Goal: Information Seeking & Learning: Learn about a topic

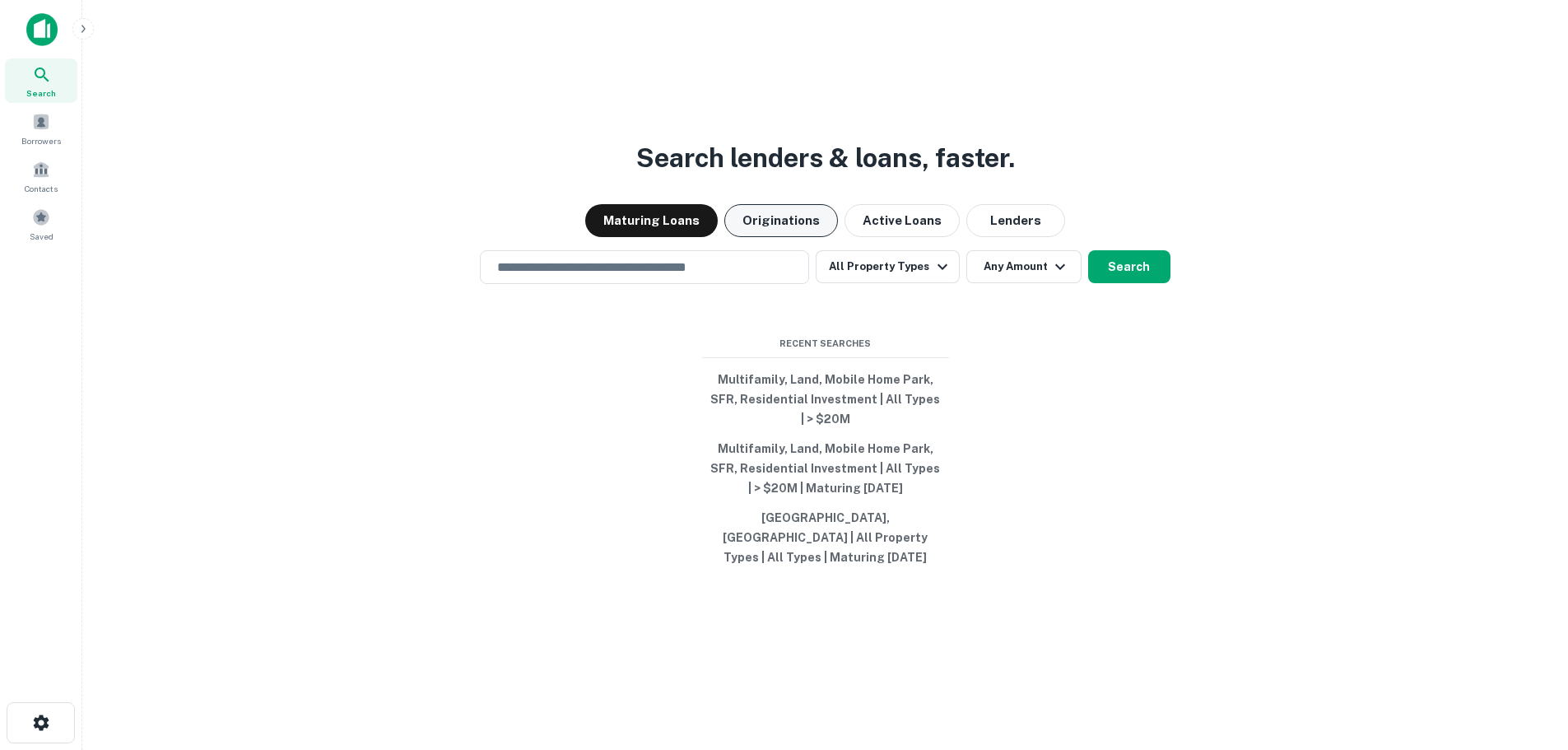
click at [780, 214] on button "Originations" at bounding box center [780, 221] width 113 height 33
click at [649, 268] on input "text" at bounding box center [644, 267] width 314 height 19
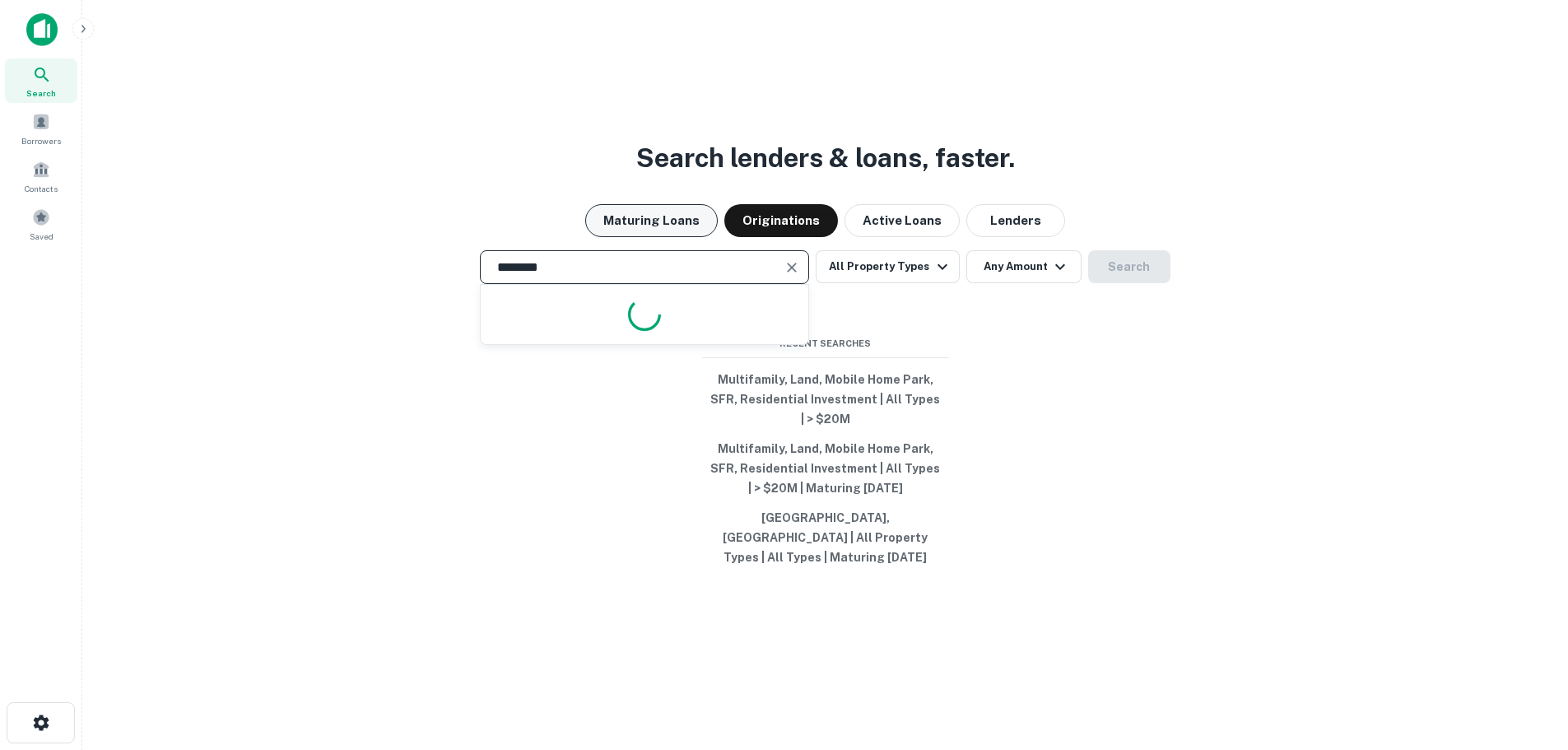
type input "*********"
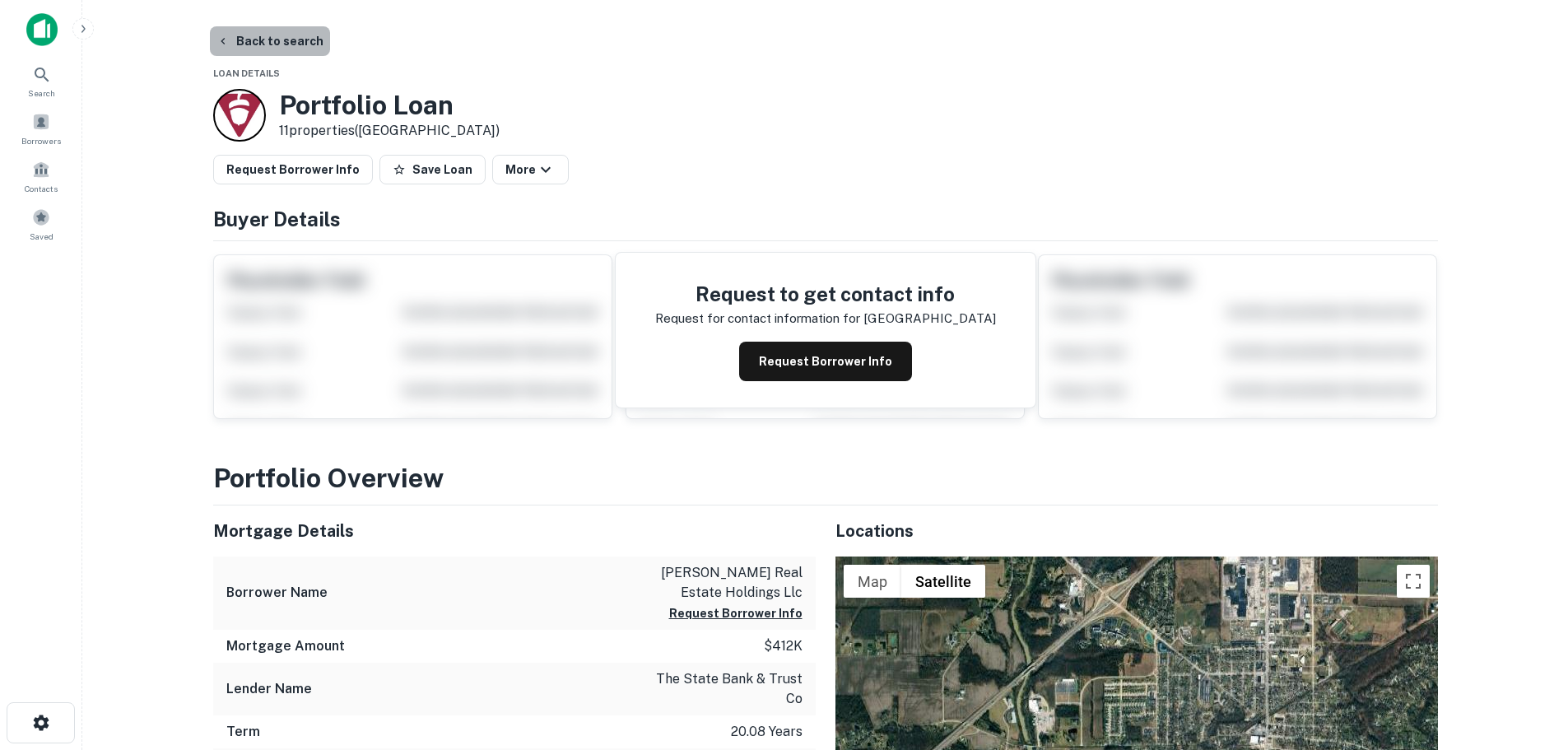
click at [272, 34] on button "Back to search" at bounding box center [270, 41] width 120 height 30
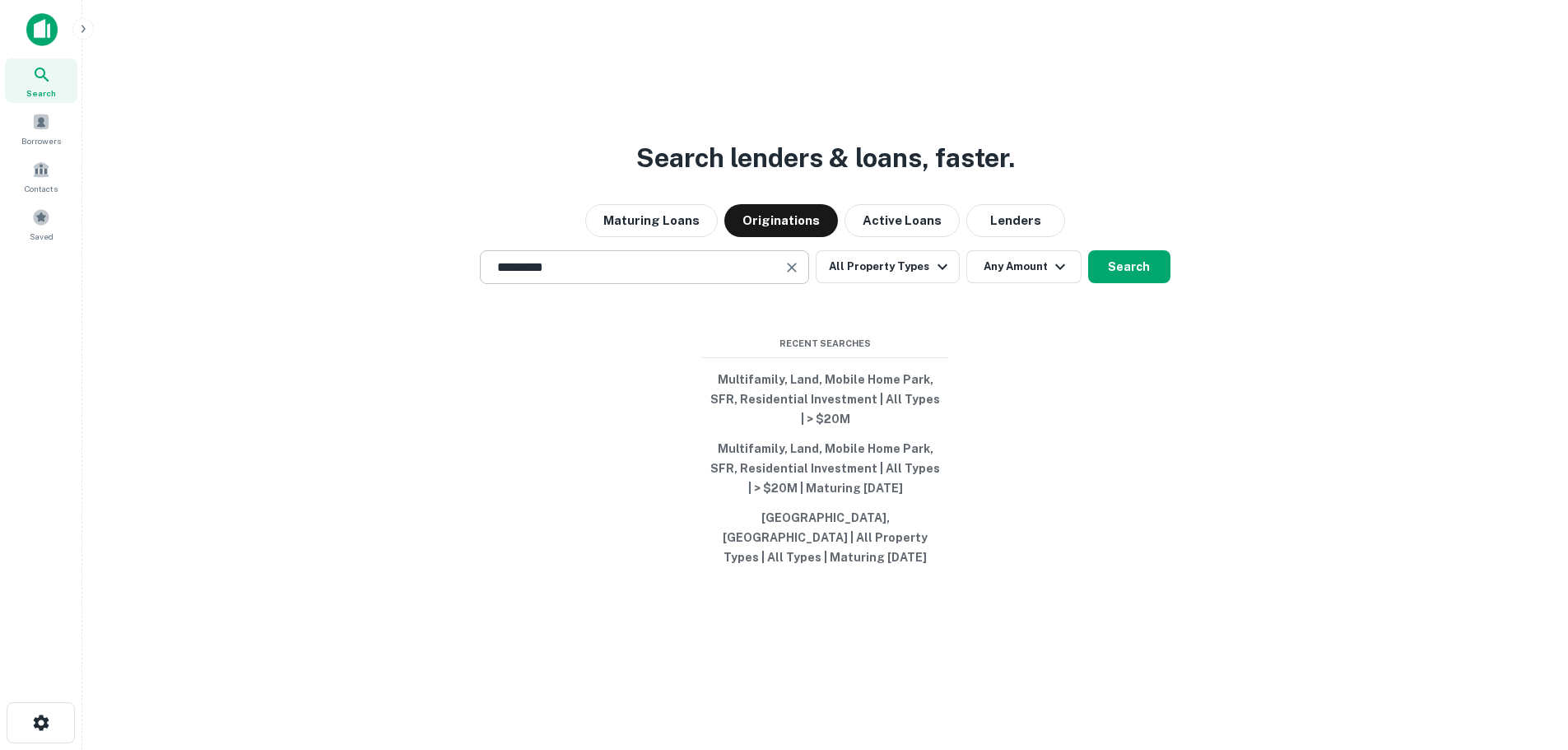
click at [582, 272] on input "*********" at bounding box center [632, 267] width 290 height 19
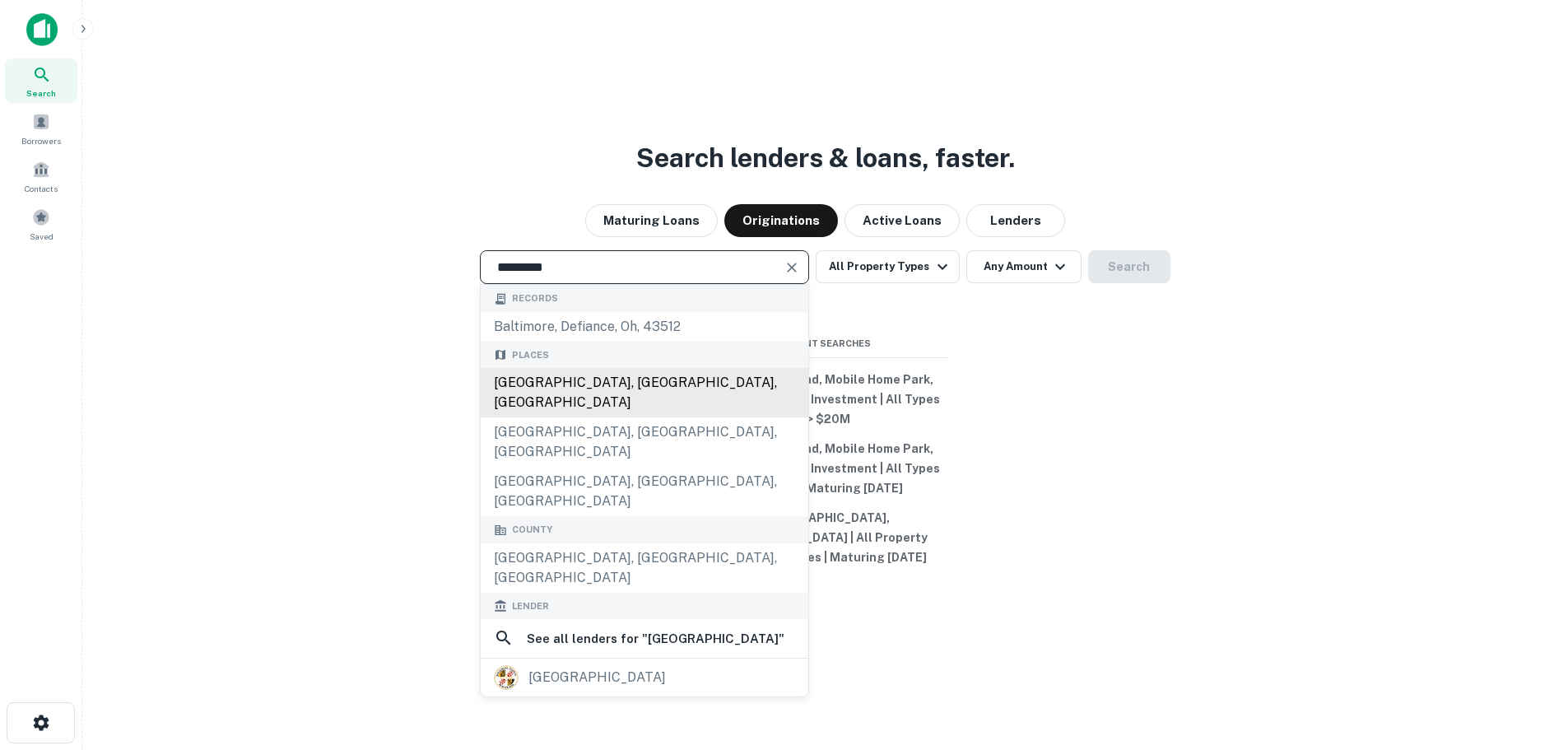
click at [529, 391] on div "Baltimore, MD, USA" at bounding box center [645, 392] width 328 height 50
type input "**********"
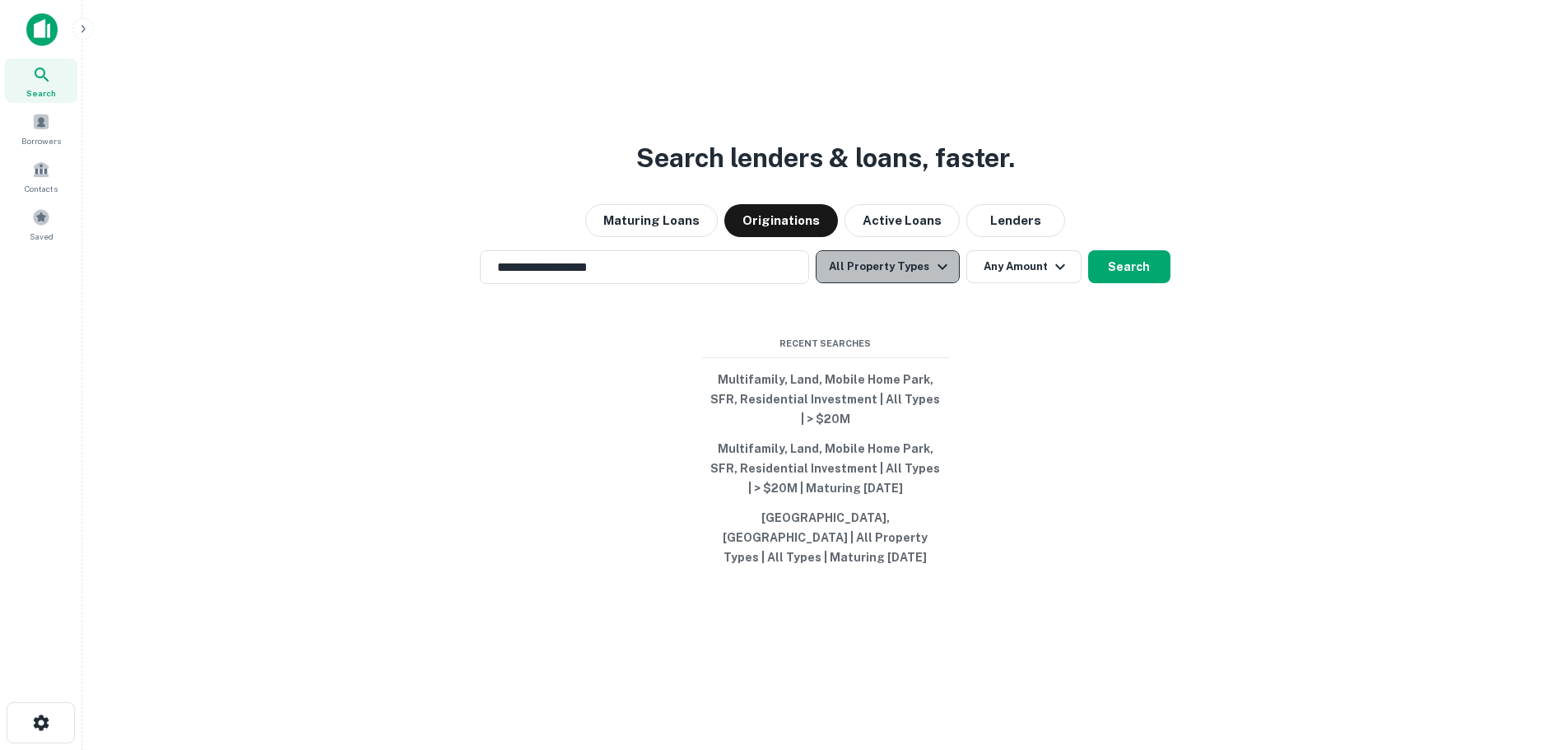
click at [913, 270] on button "All Property Types" at bounding box center [887, 266] width 143 height 33
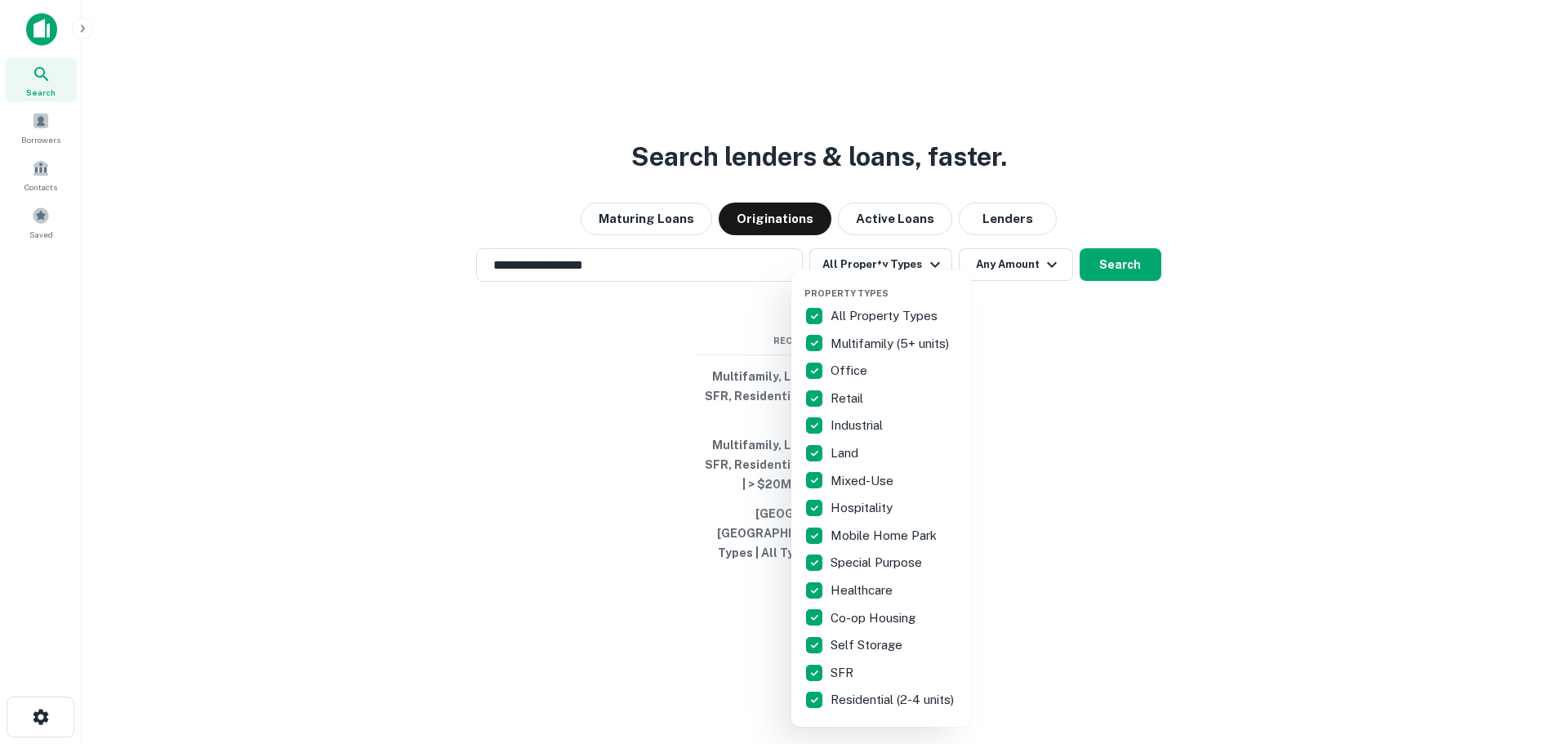
click at [863, 314] on p "All Property Types" at bounding box center [885, 316] width 110 height 20
click at [841, 453] on p "Land" at bounding box center [846, 454] width 31 height 20
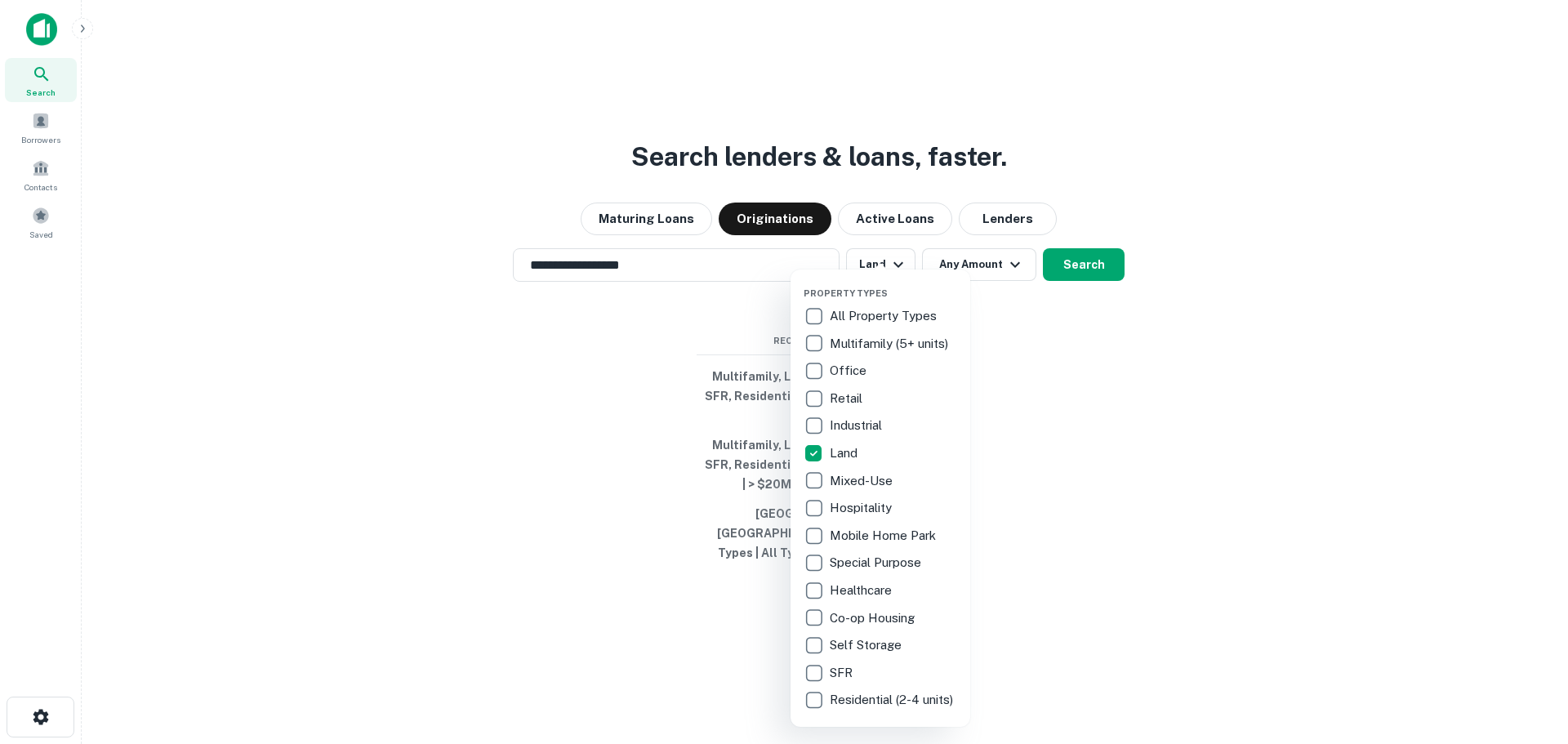
click at [1069, 263] on div at bounding box center [784, 372] width 1568 height 744
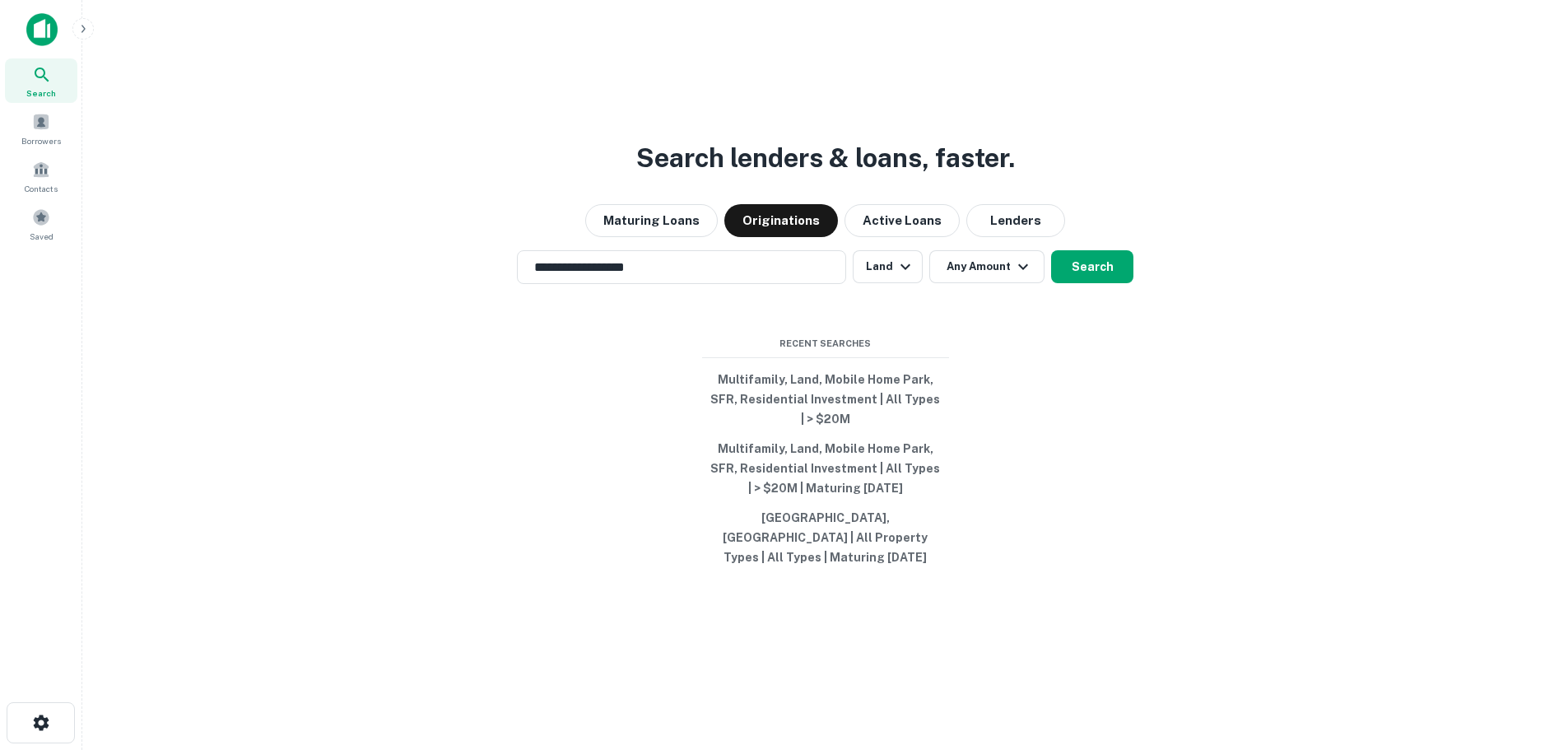
click at [1077, 265] on button "Search" at bounding box center [1092, 266] width 82 height 33
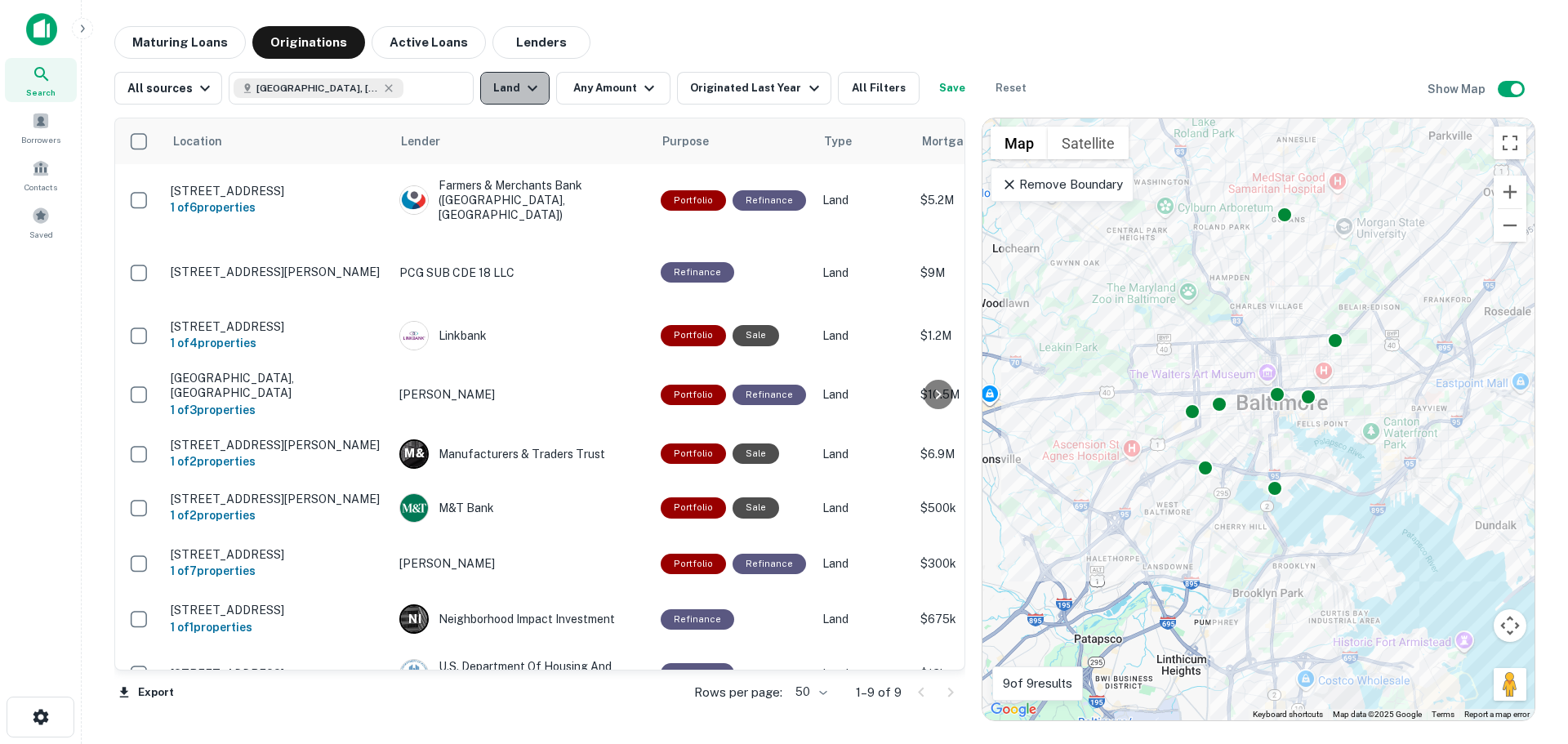
click at [507, 89] on button "Land" at bounding box center [515, 88] width 69 height 32
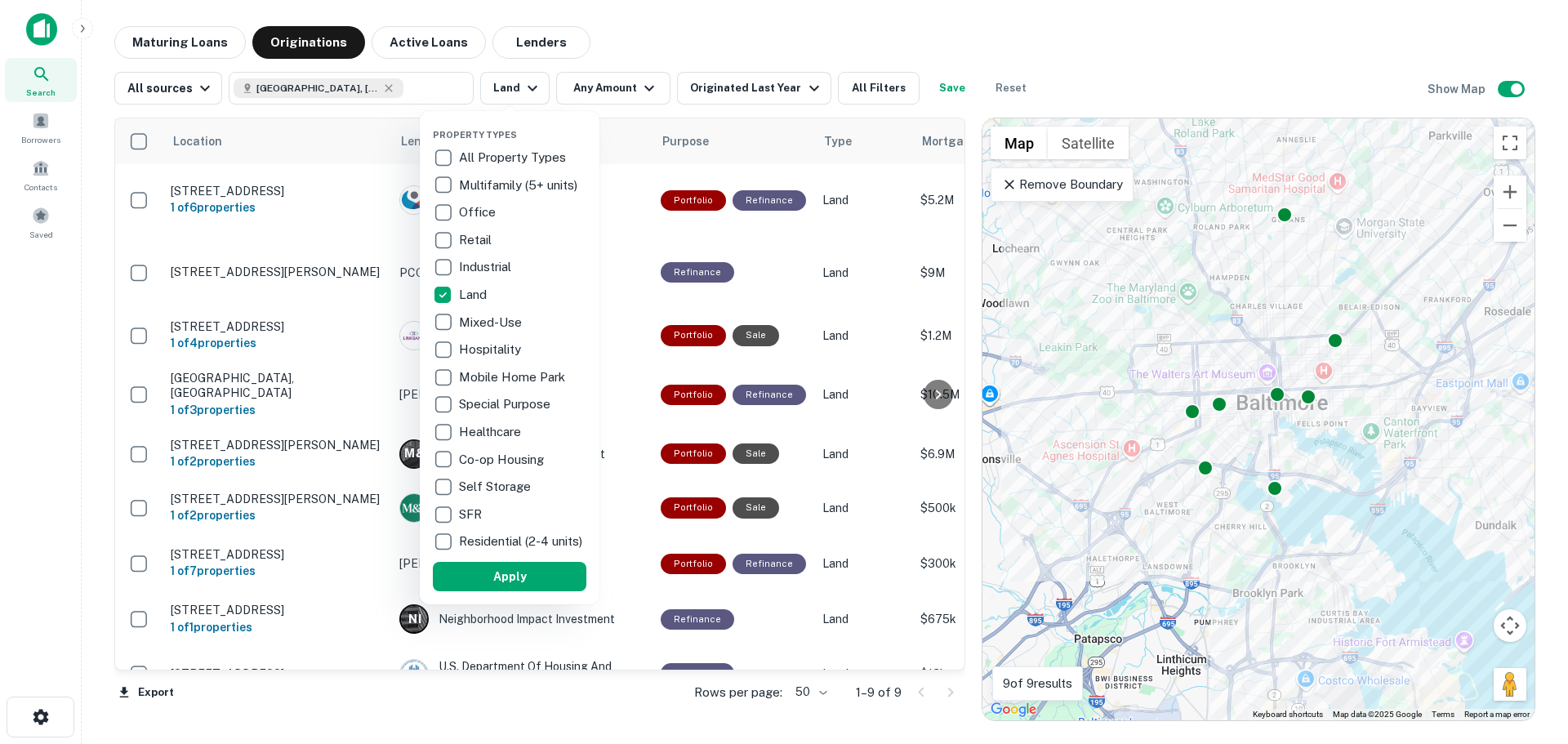
click at [739, 86] on div at bounding box center [784, 372] width 1568 height 744
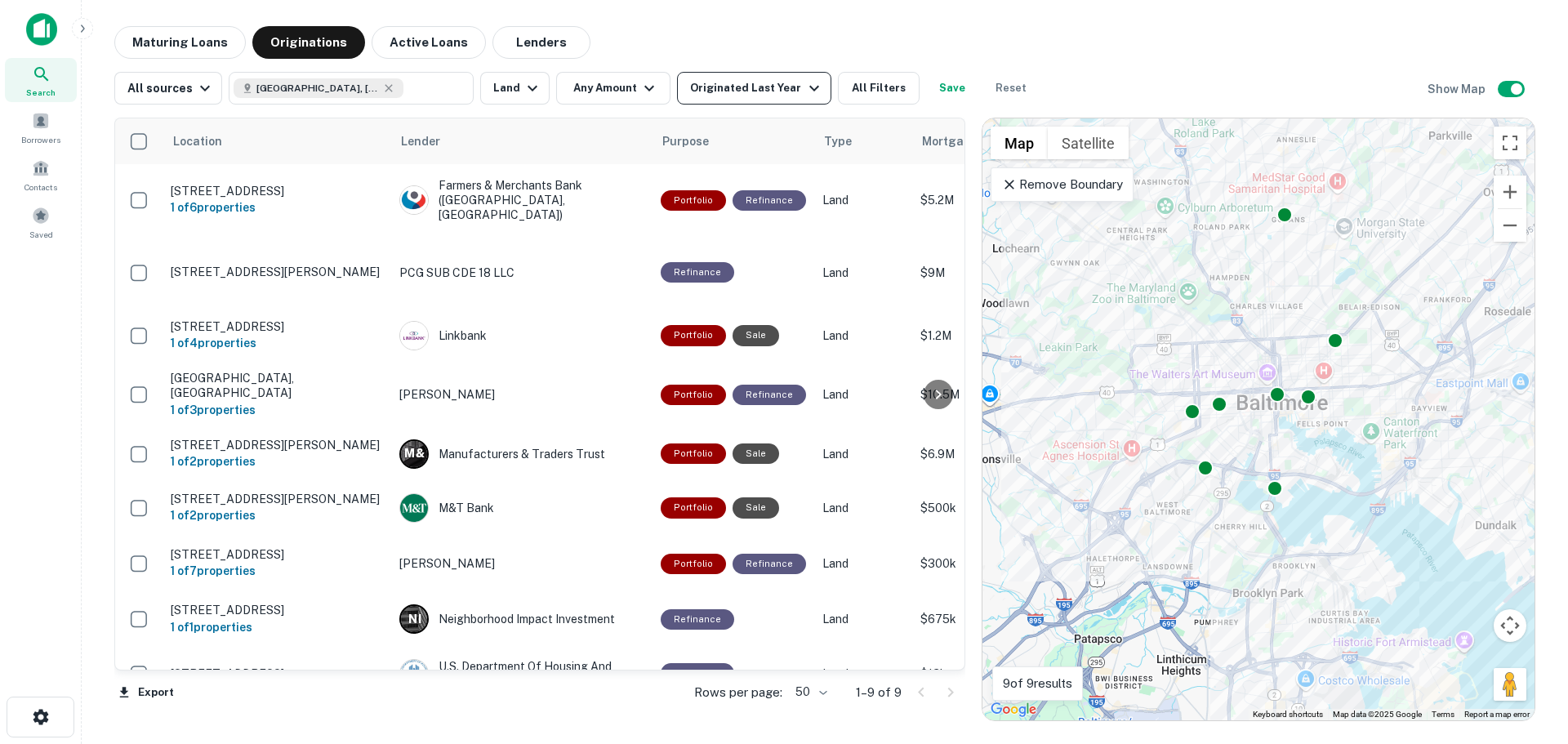
click at [805, 83] on icon "button" at bounding box center [815, 88] width 20 height 20
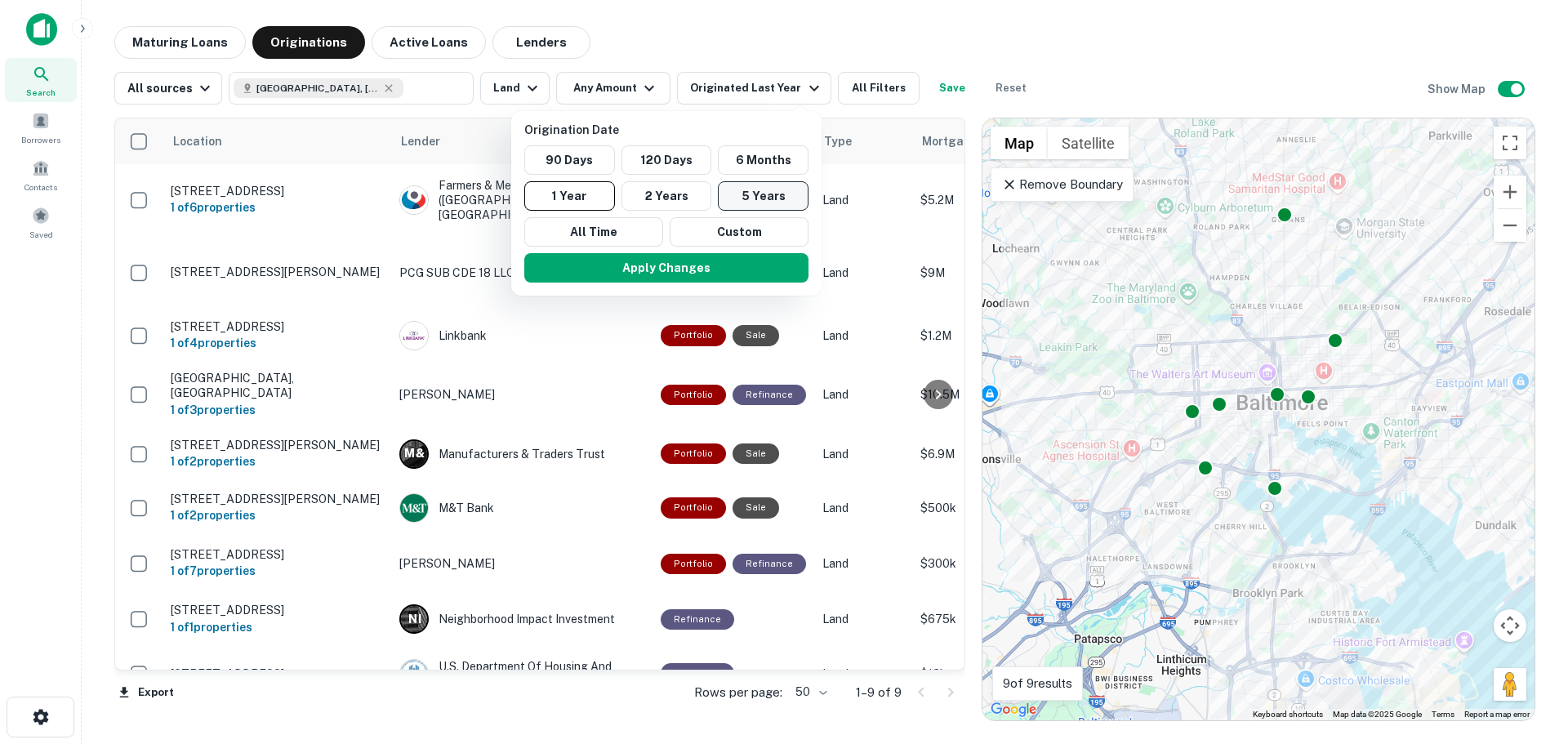
click at [752, 197] on button "5 Years" at bounding box center [762, 196] width 91 height 30
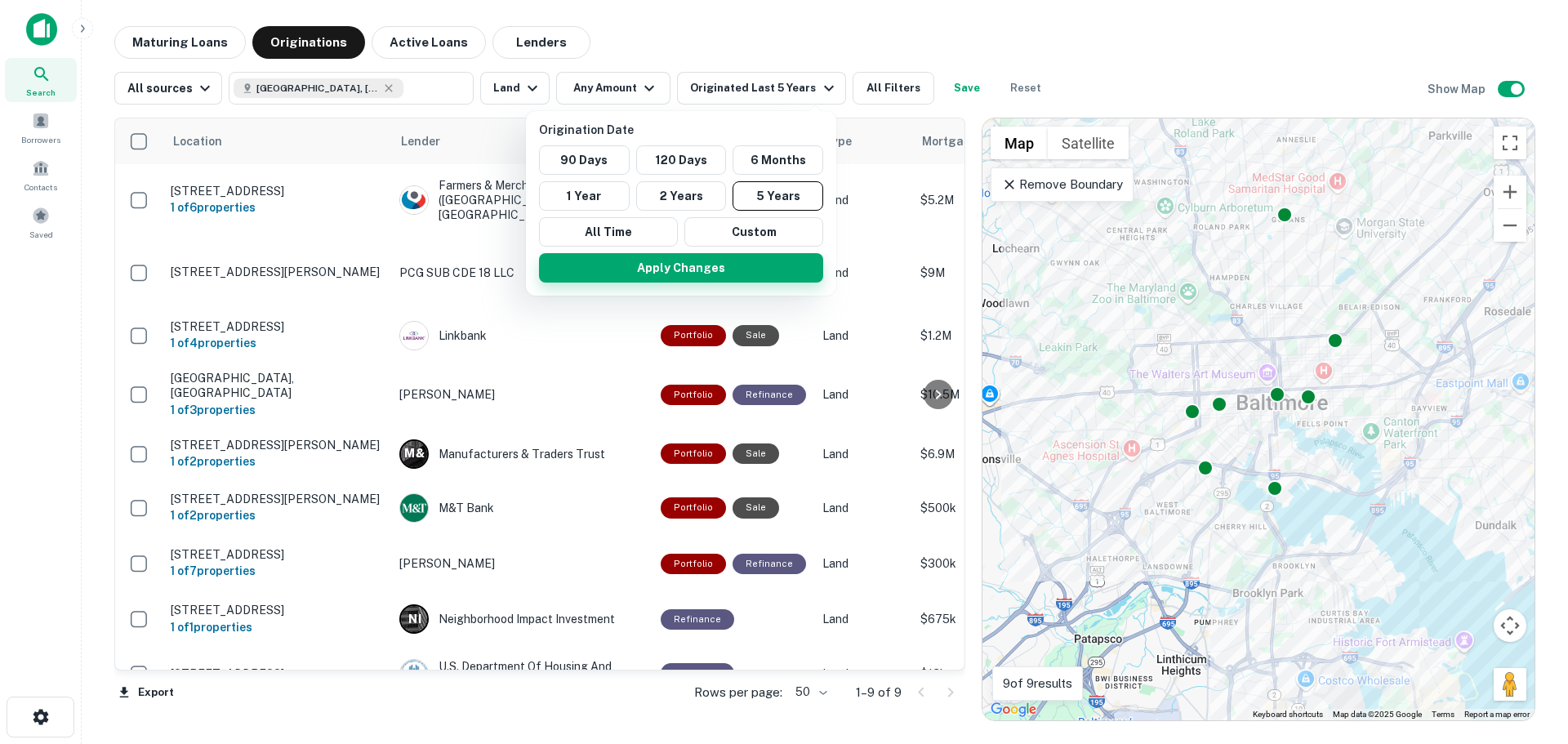
click at [702, 266] on button "Apply Changes" at bounding box center [681, 268] width 284 height 30
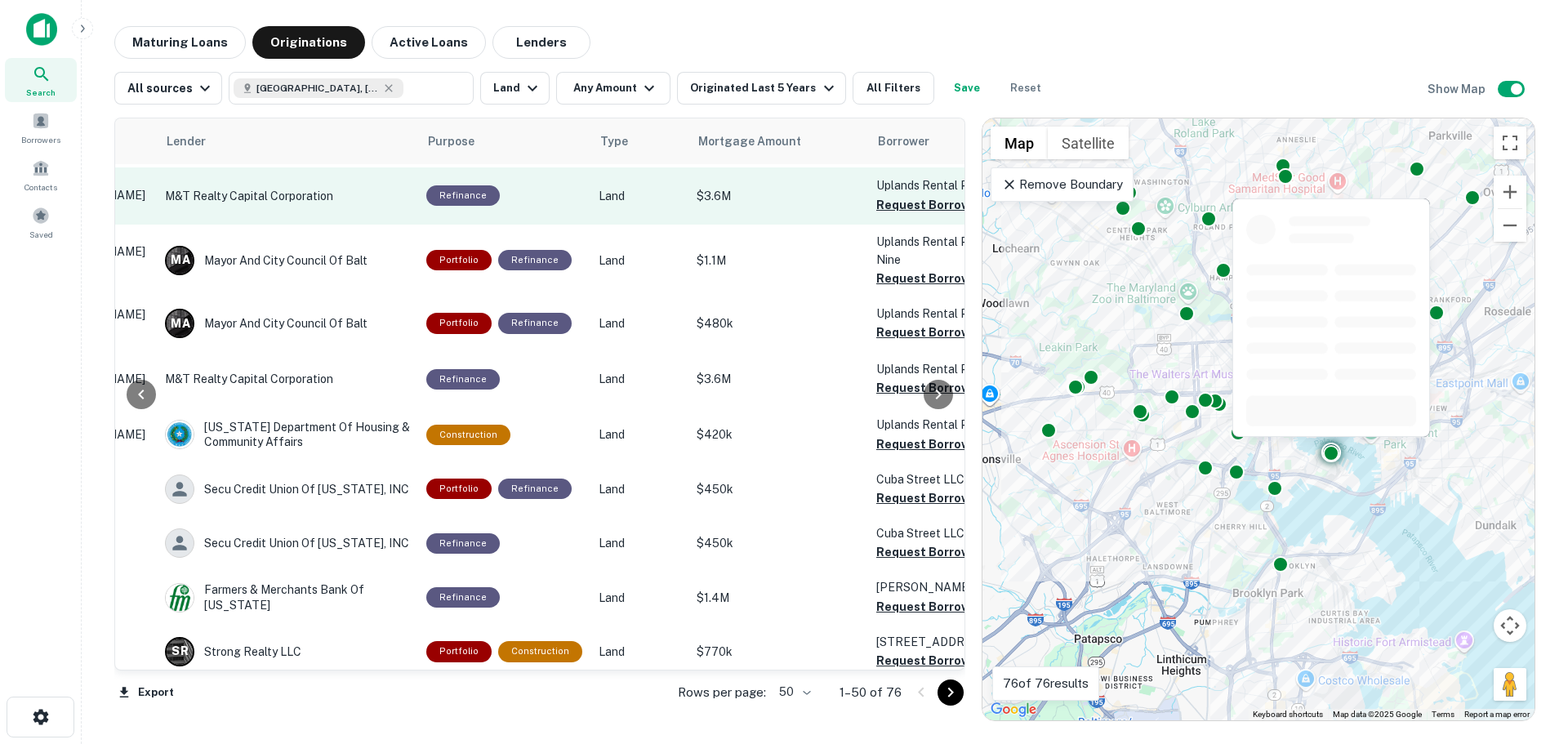
scroll to position [2461, 234]
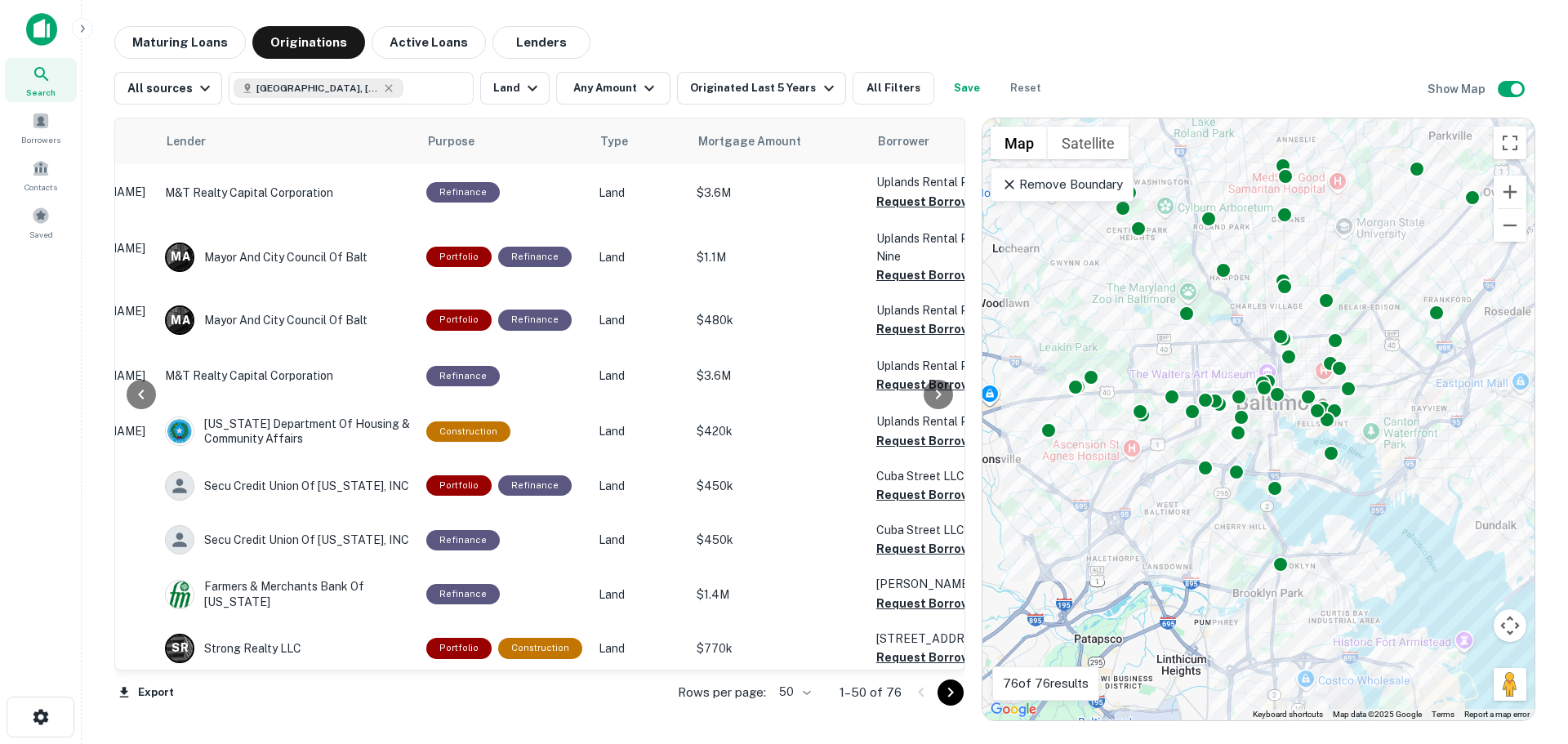
click at [954, 692] on icon "Go to next page" at bounding box center [950, 693] width 20 height 20
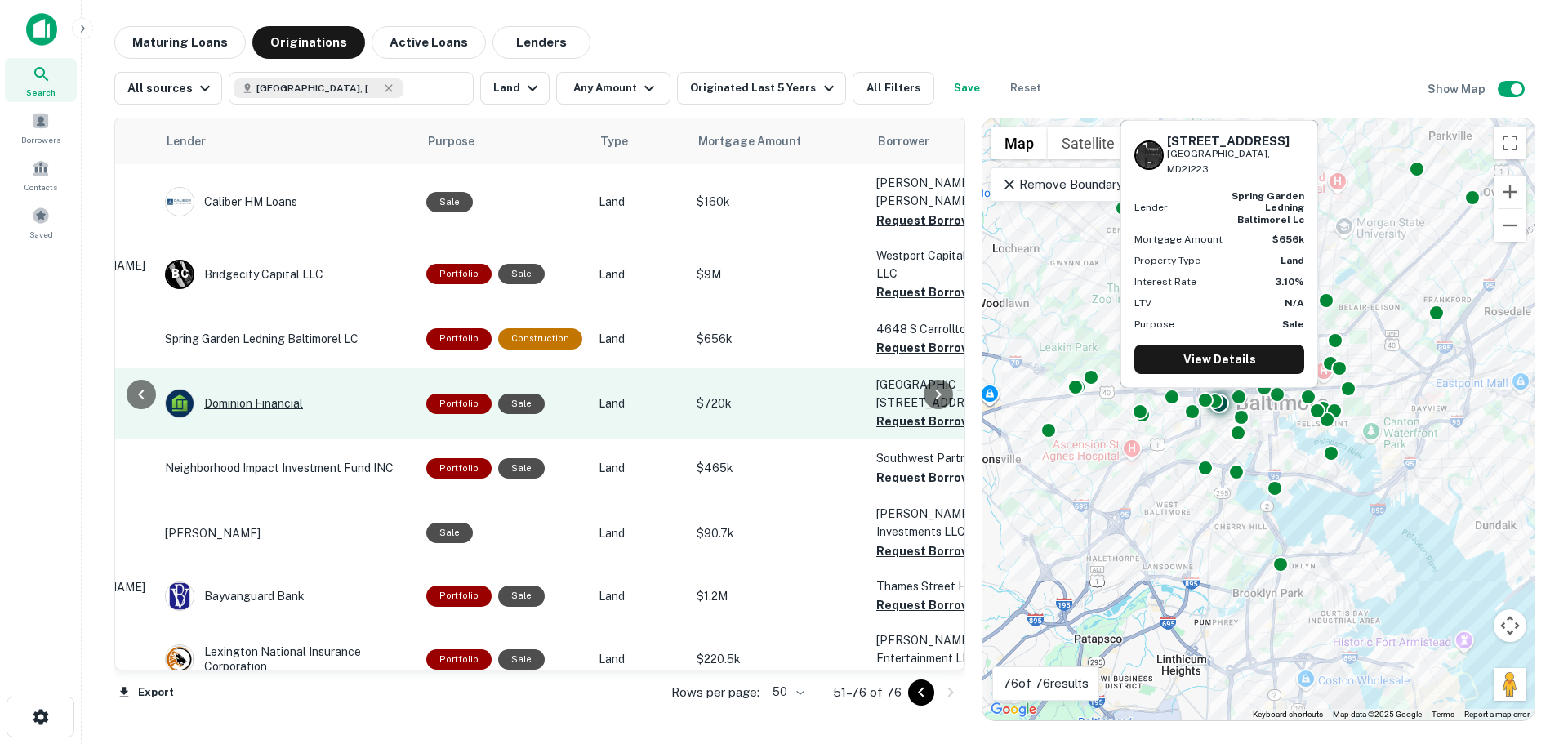
scroll to position [1027, 234]
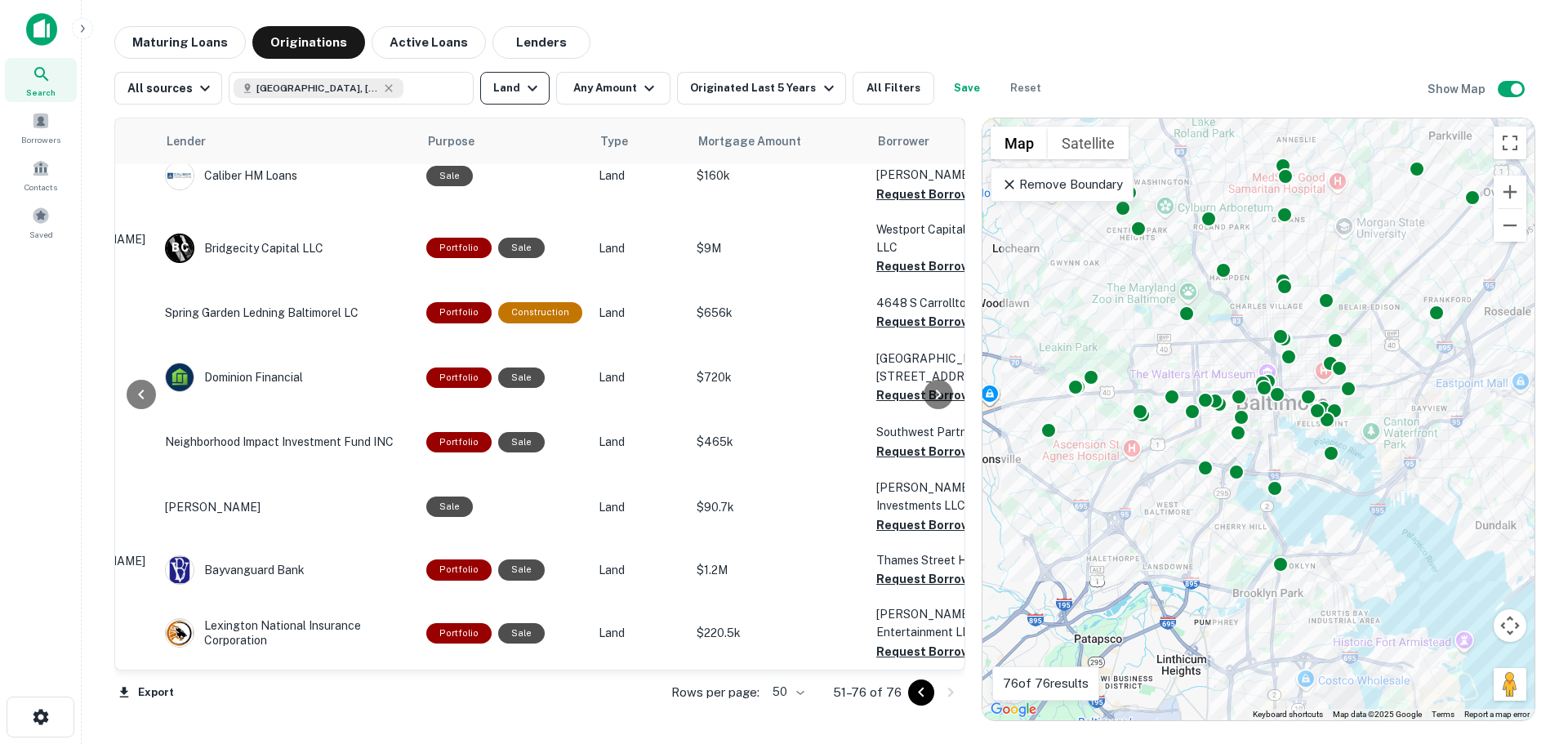
click at [515, 90] on button "Land" at bounding box center [515, 88] width 69 height 32
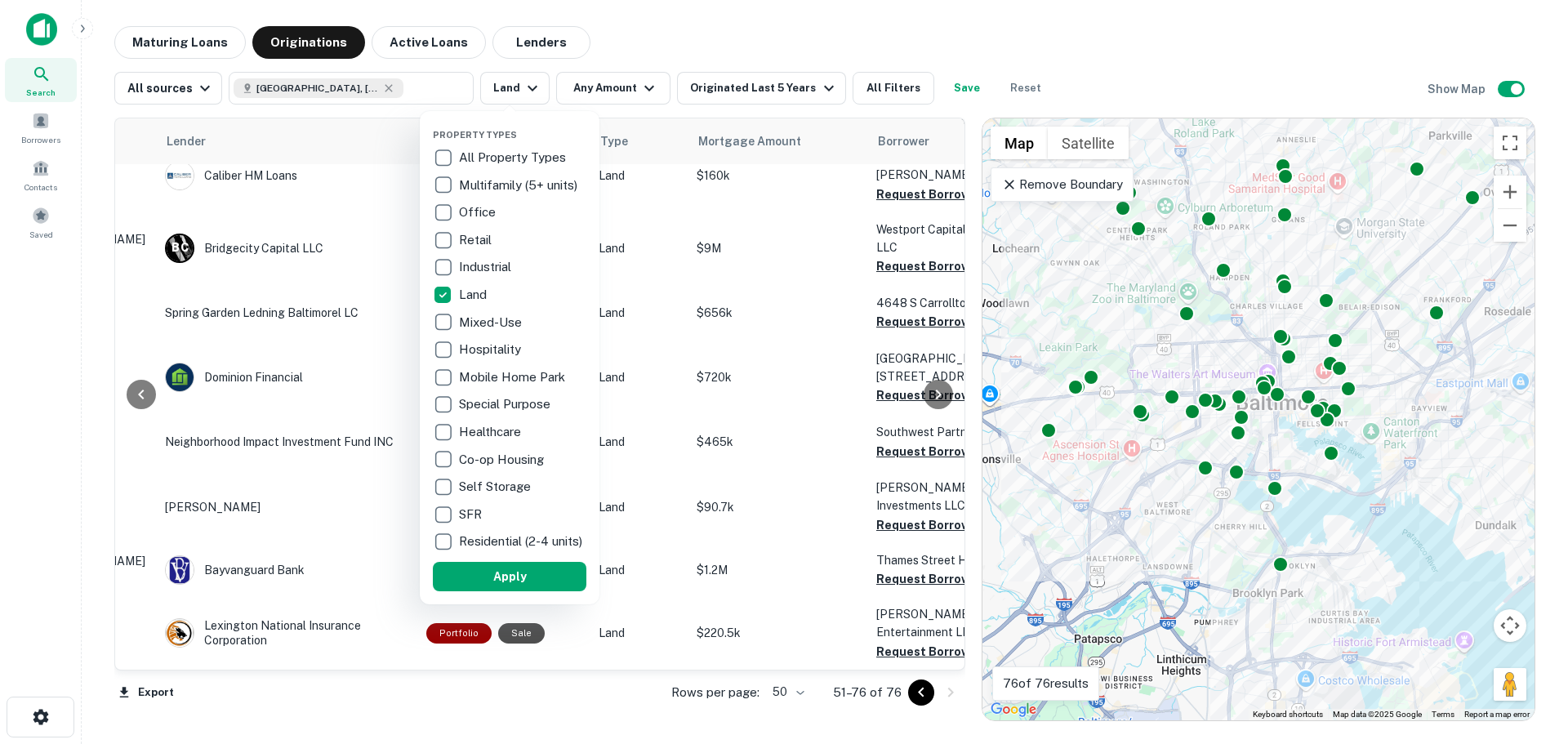
click at [716, 31] on div at bounding box center [784, 372] width 1568 height 744
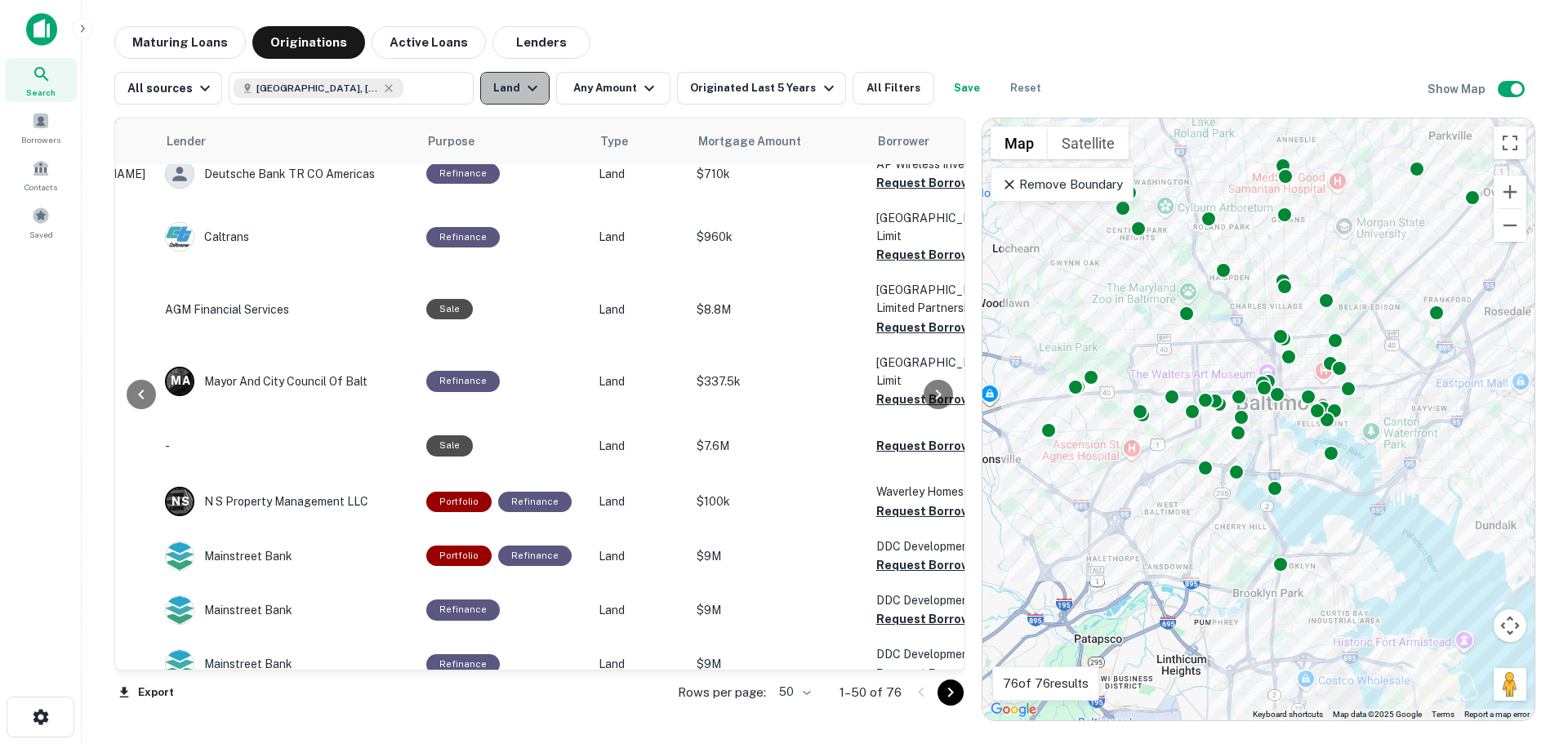
click at [508, 93] on button "Land" at bounding box center [515, 88] width 69 height 32
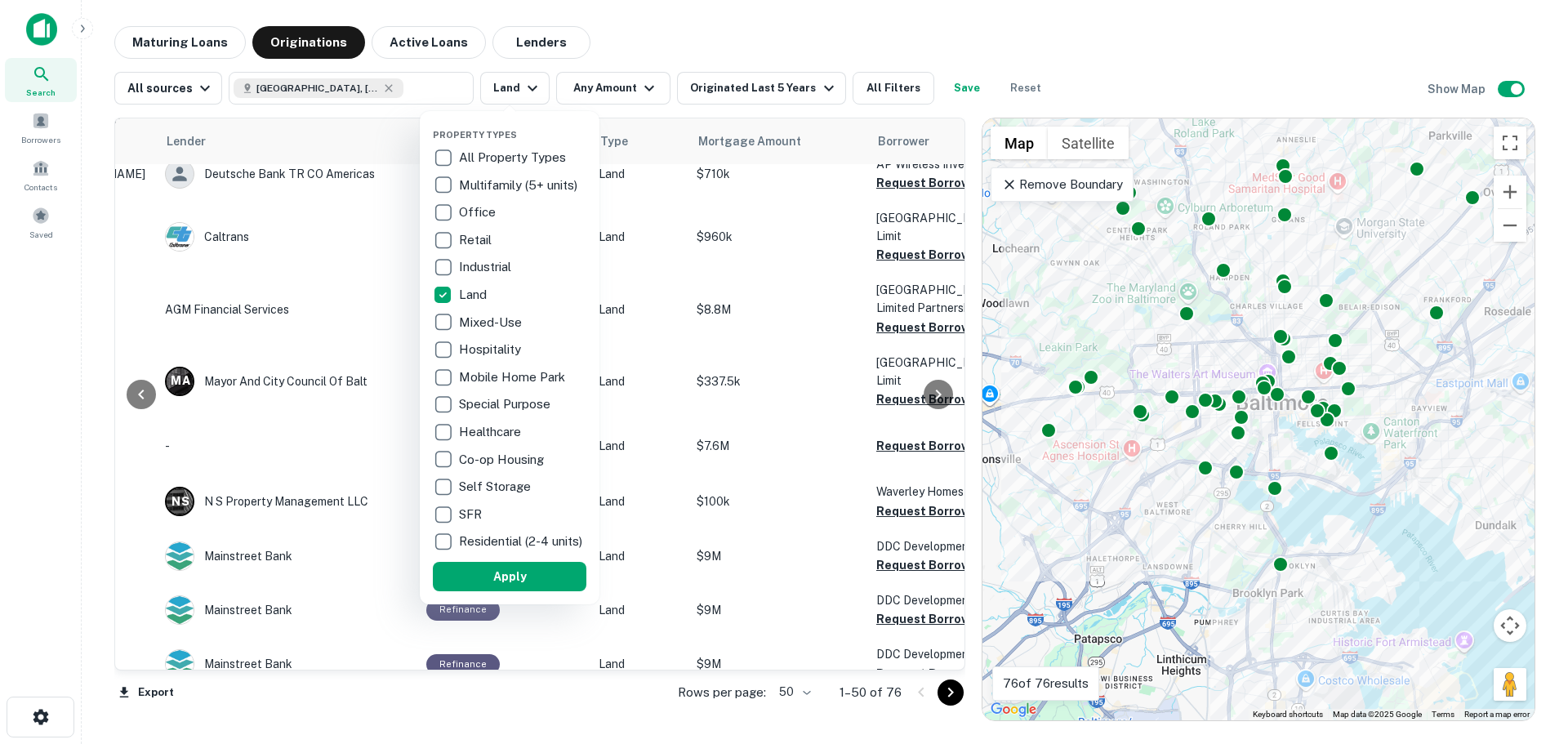
click at [489, 157] on p "All Property Types" at bounding box center [514, 158] width 110 height 20
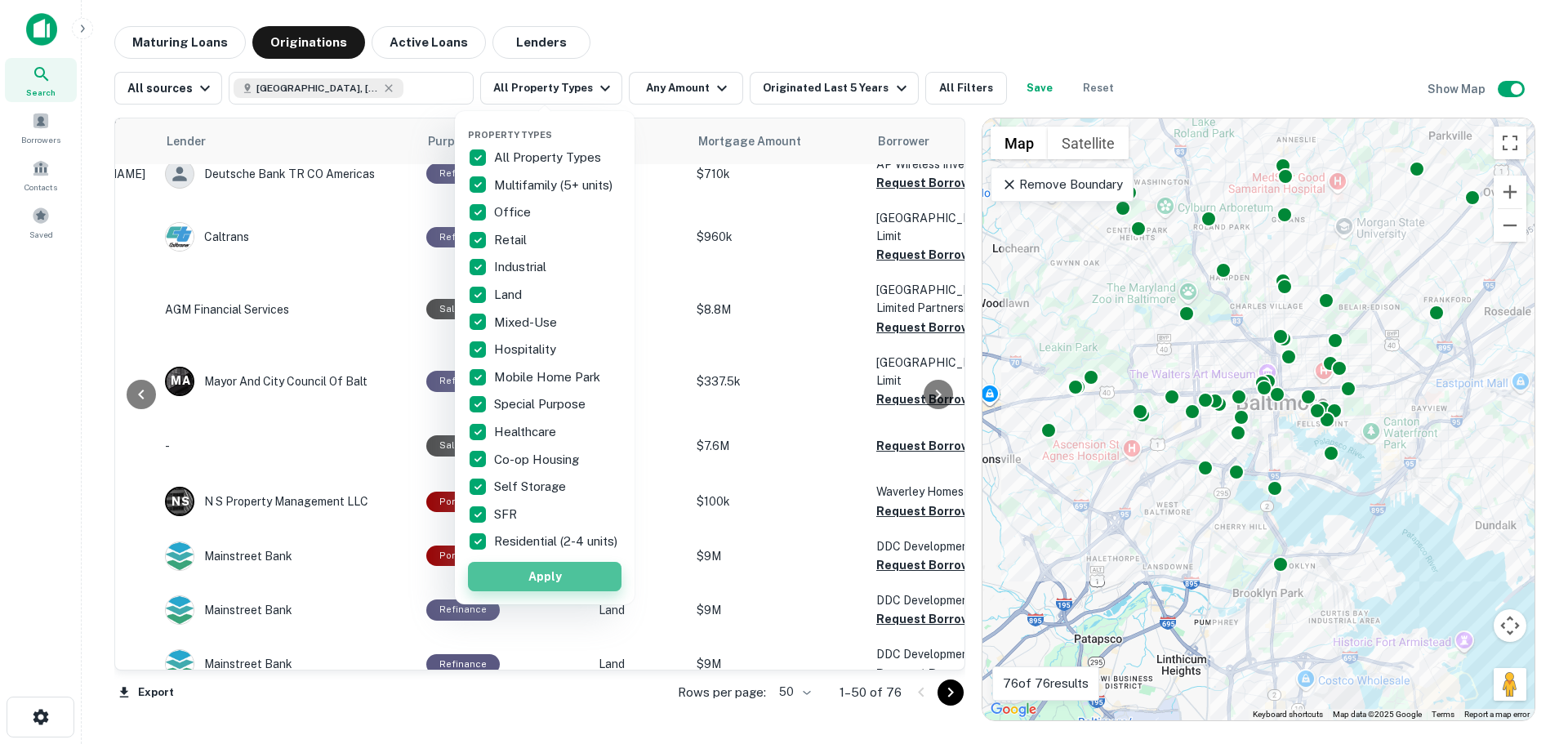
click at [534, 583] on button "Apply" at bounding box center [544, 577] width 154 height 30
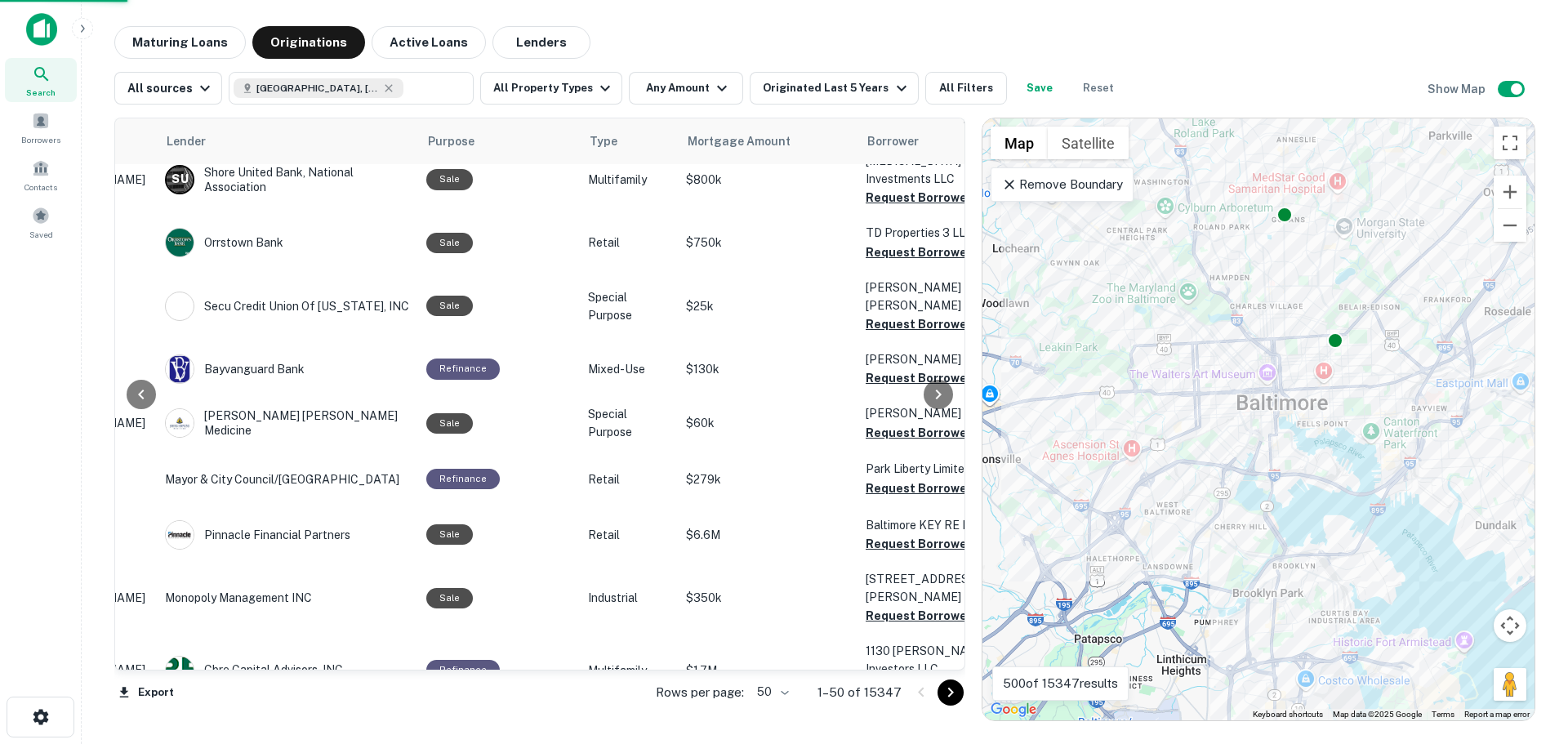
click at [946, 89] on button "All Filters" at bounding box center [965, 88] width 82 height 32
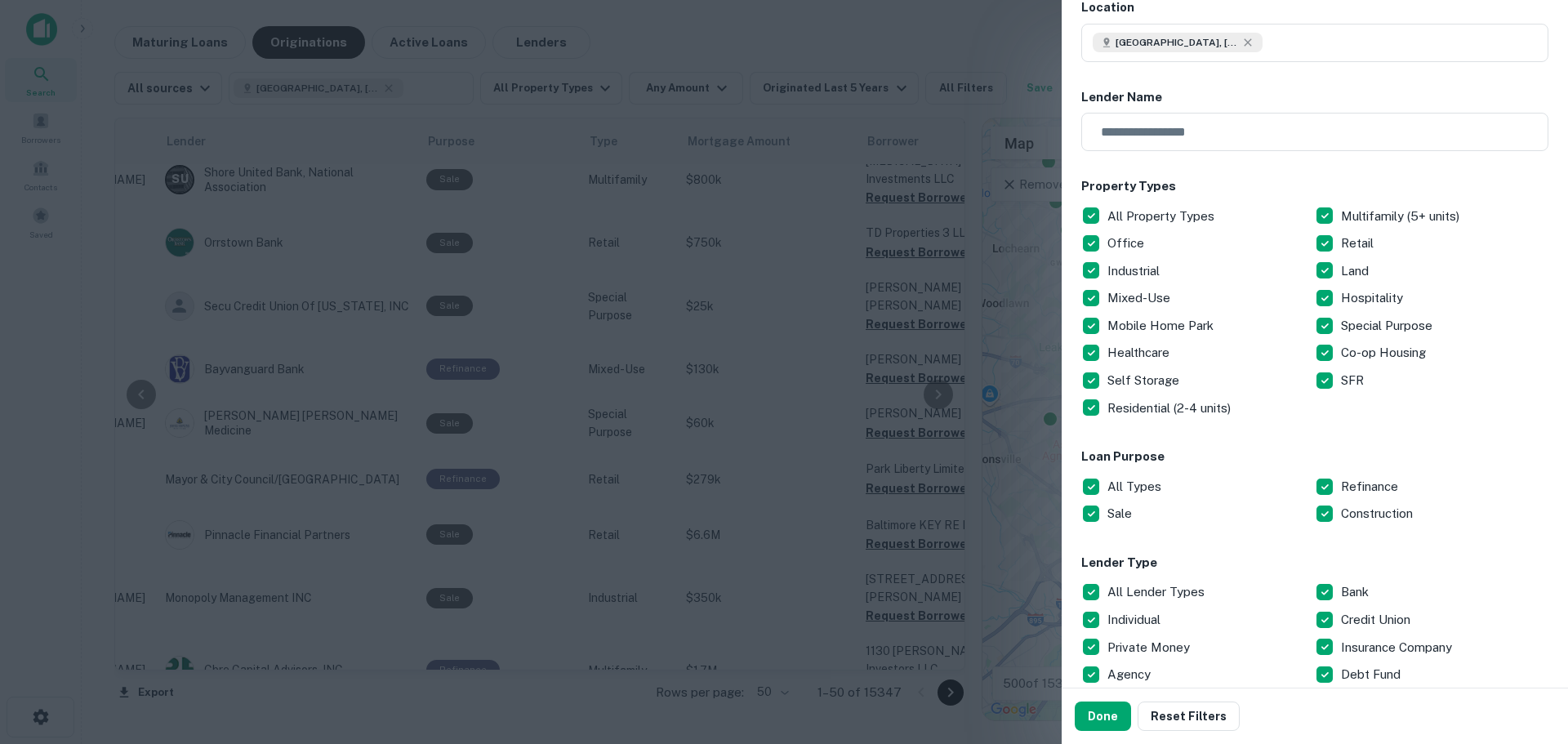
scroll to position [137, 0]
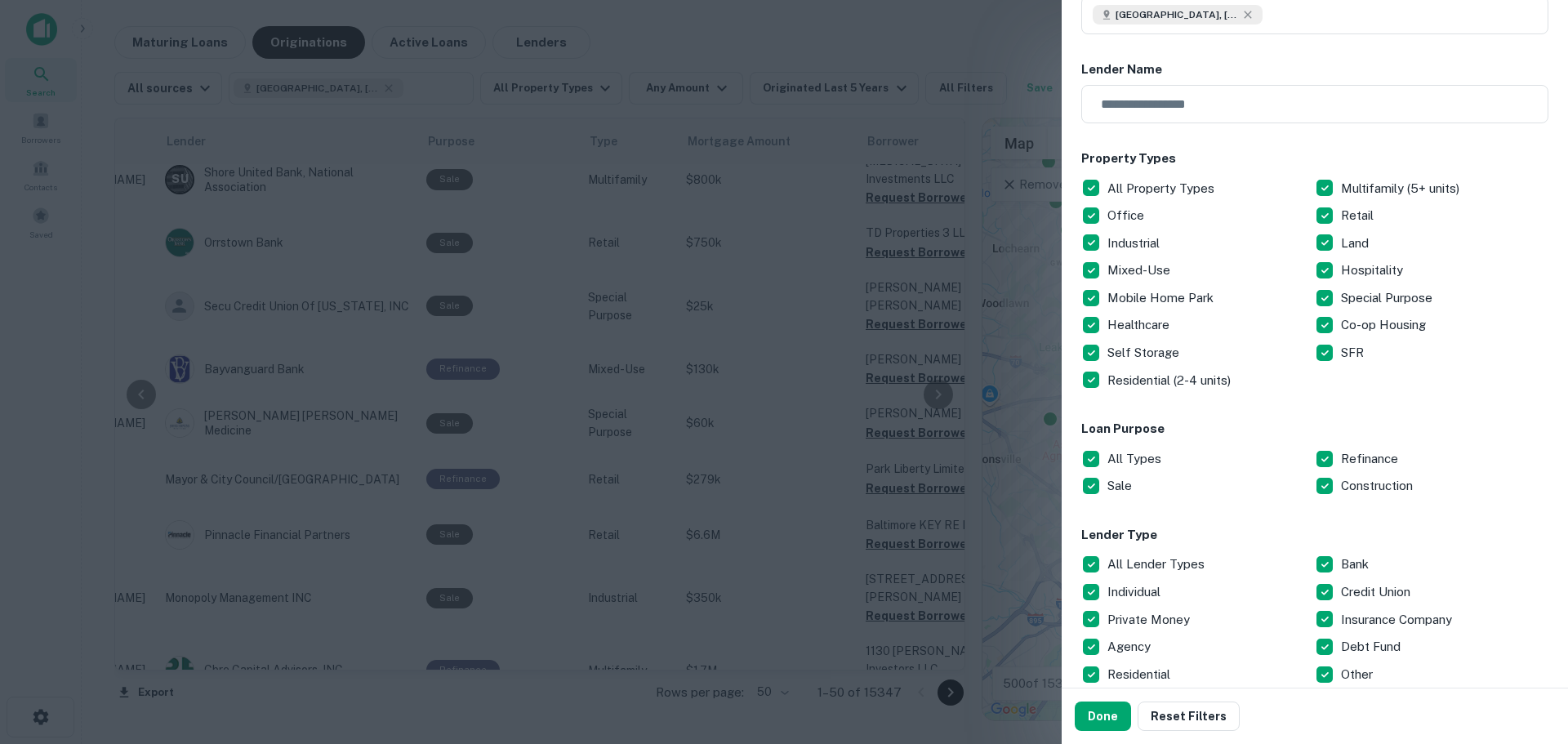
click at [1139, 459] on p "All Types" at bounding box center [1136, 459] width 57 height 20
click at [1352, 480] on p "Construction" at bounding box center [1379, 486] width 75 height 20
click at [1352, 568] on p "Bank" at bounding box center [1356, 564] width 31 height 20
click at [1355, 586] on p "Credit Union" at bounding box center [1377, 592] width 73 height 20
click at [1136, 678] on p "Residential" at bounding box center [1141, 675] width 66 height 20
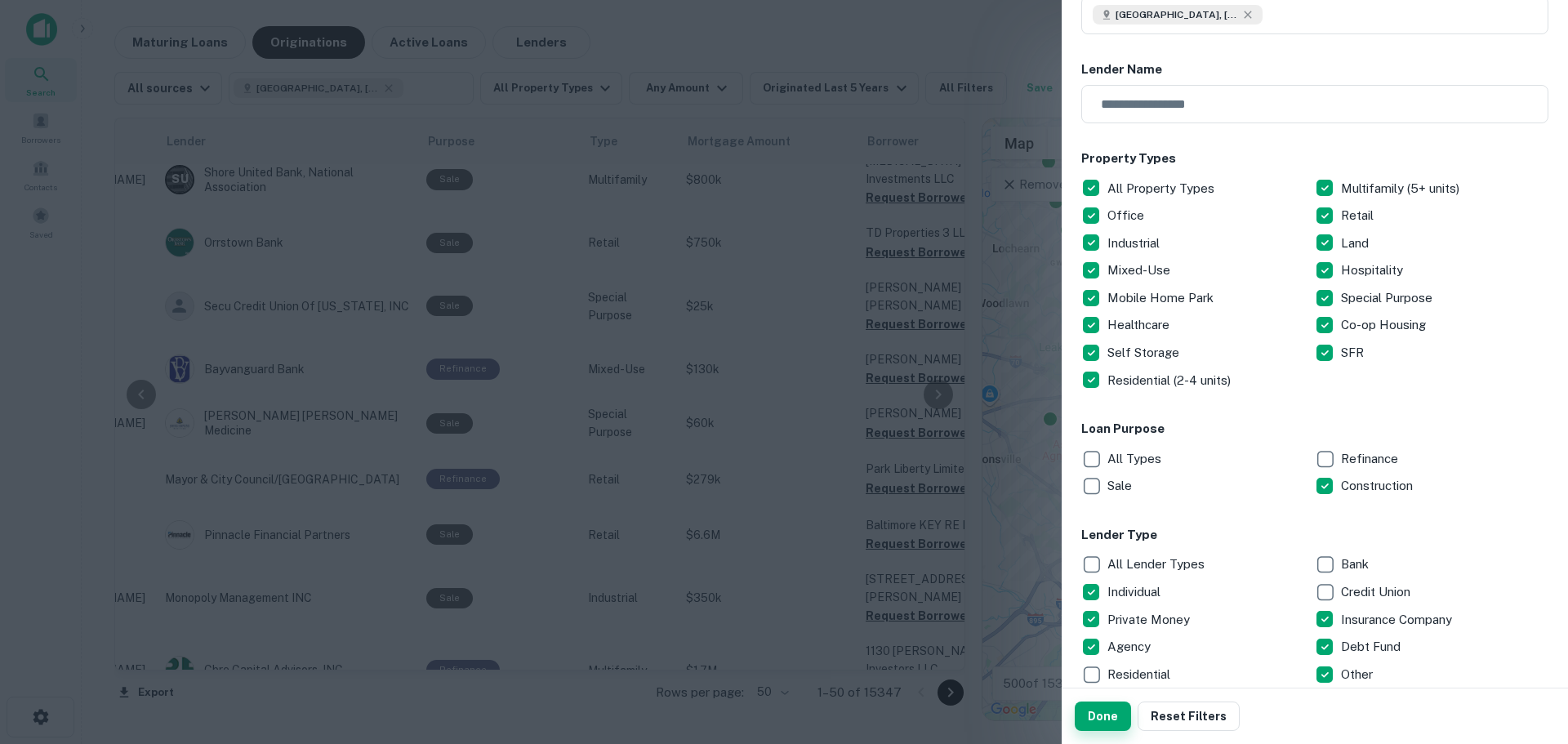
click at [1112, 715] on button "Done" at bounding box center [1103, 716] width 57 height 30
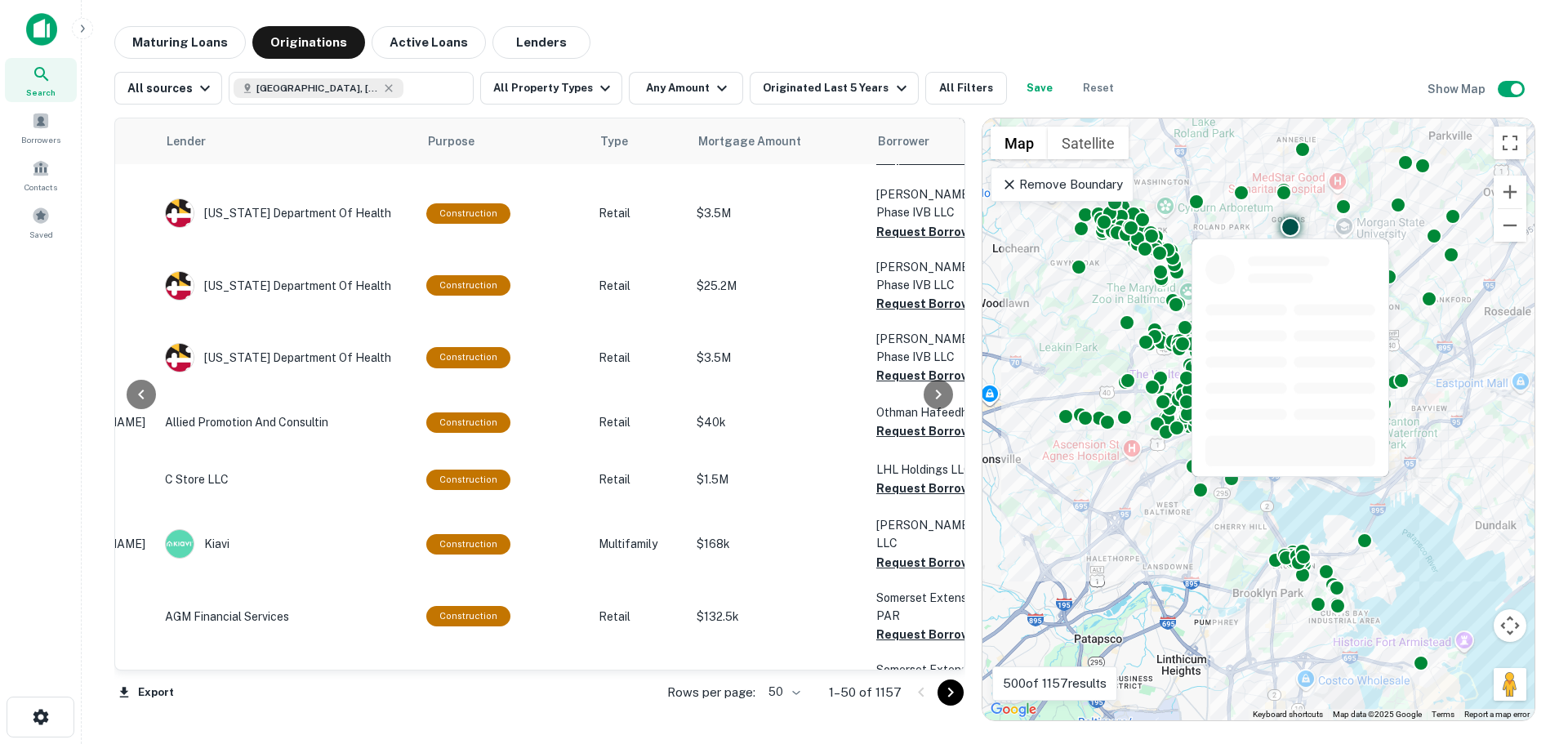
scroll to position [0, 234]
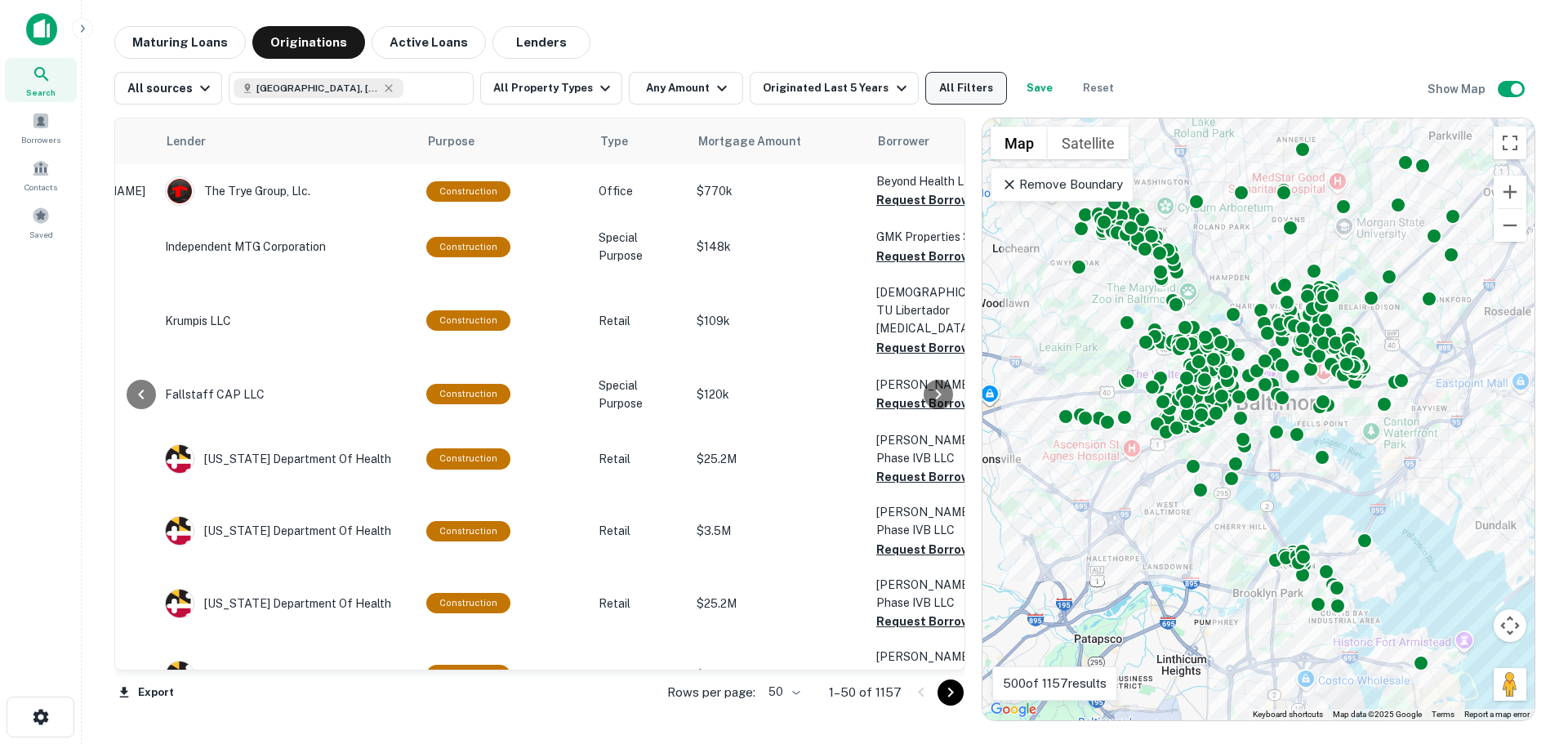
click at [947, 94] on button "All Filters" at bounding box center [965, 88] width 82 height 32
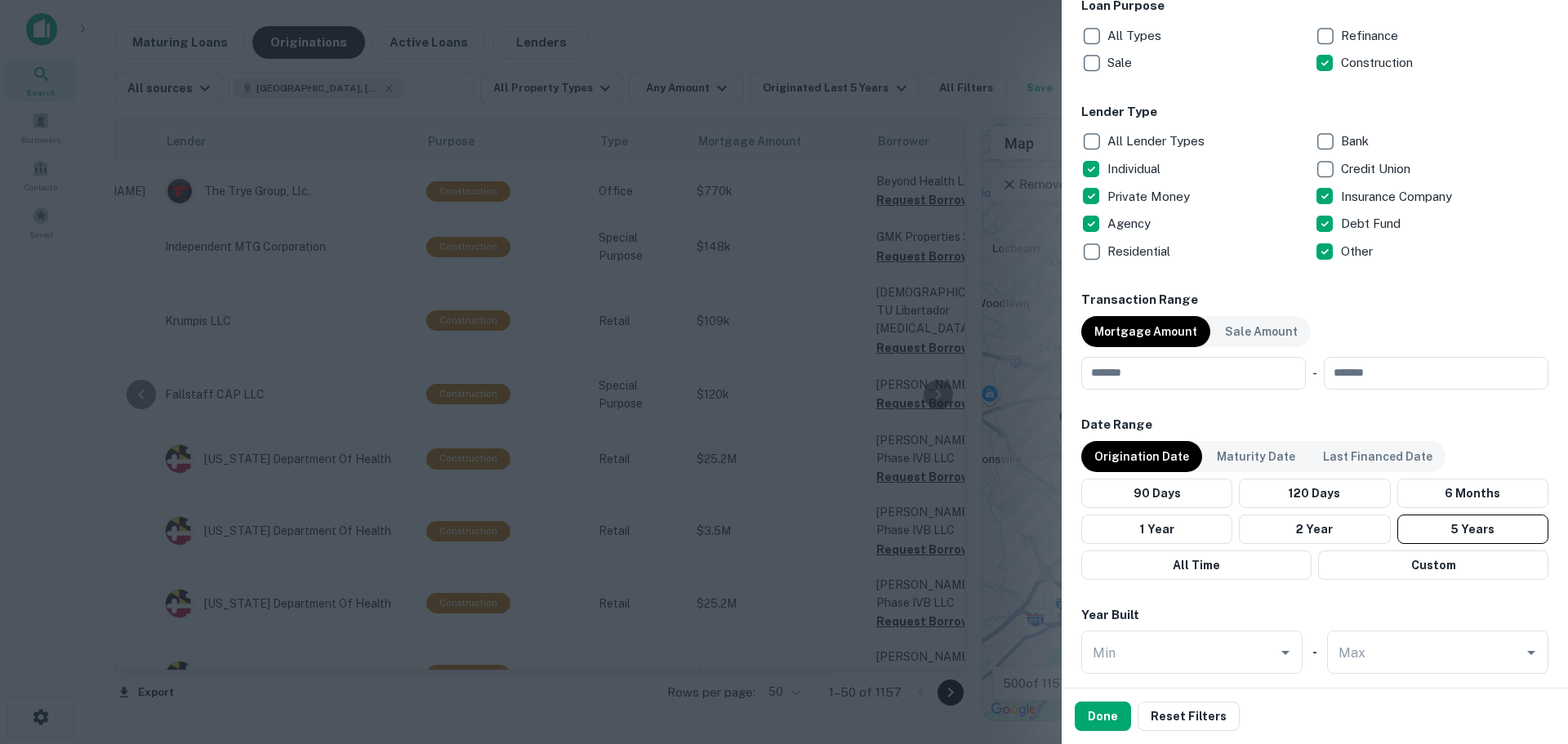
scroll to position [680, 0]
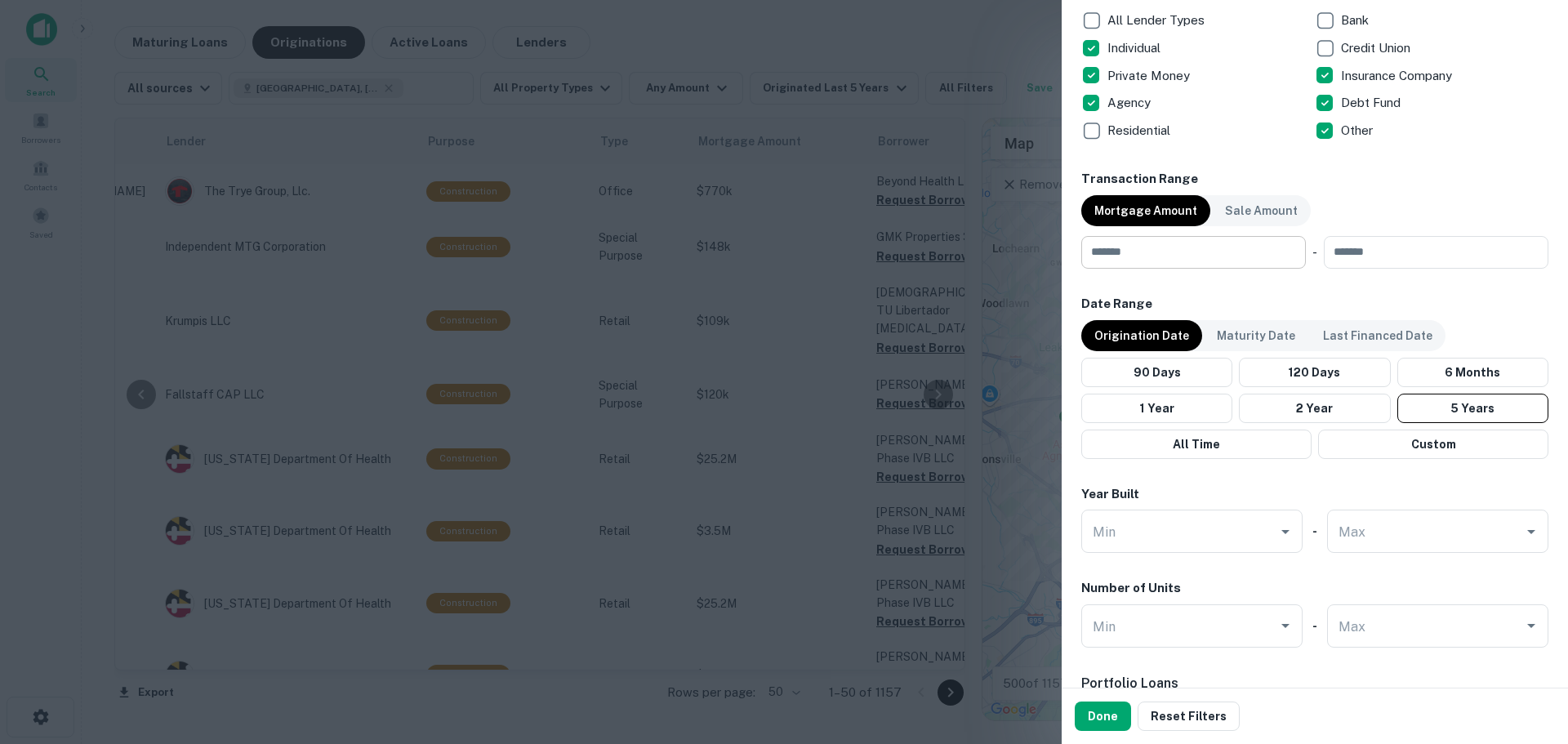
click at [1204, 250] on input "number" at bounding box center [1187, 252] width 213 height 32
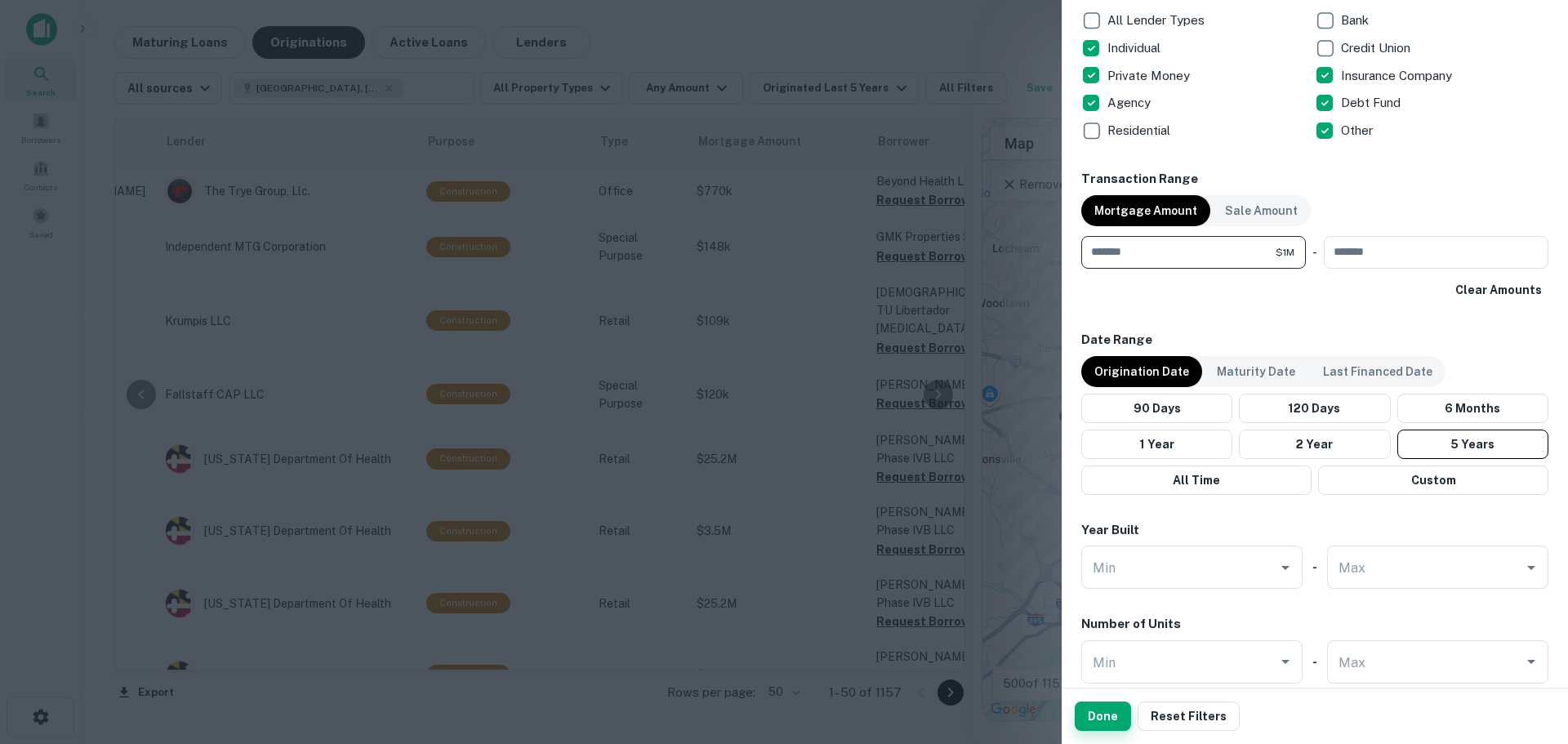
type input "*******"
click at [1099, 718] on button "Done" at bounding box center [1103, 716] width 57 height 30
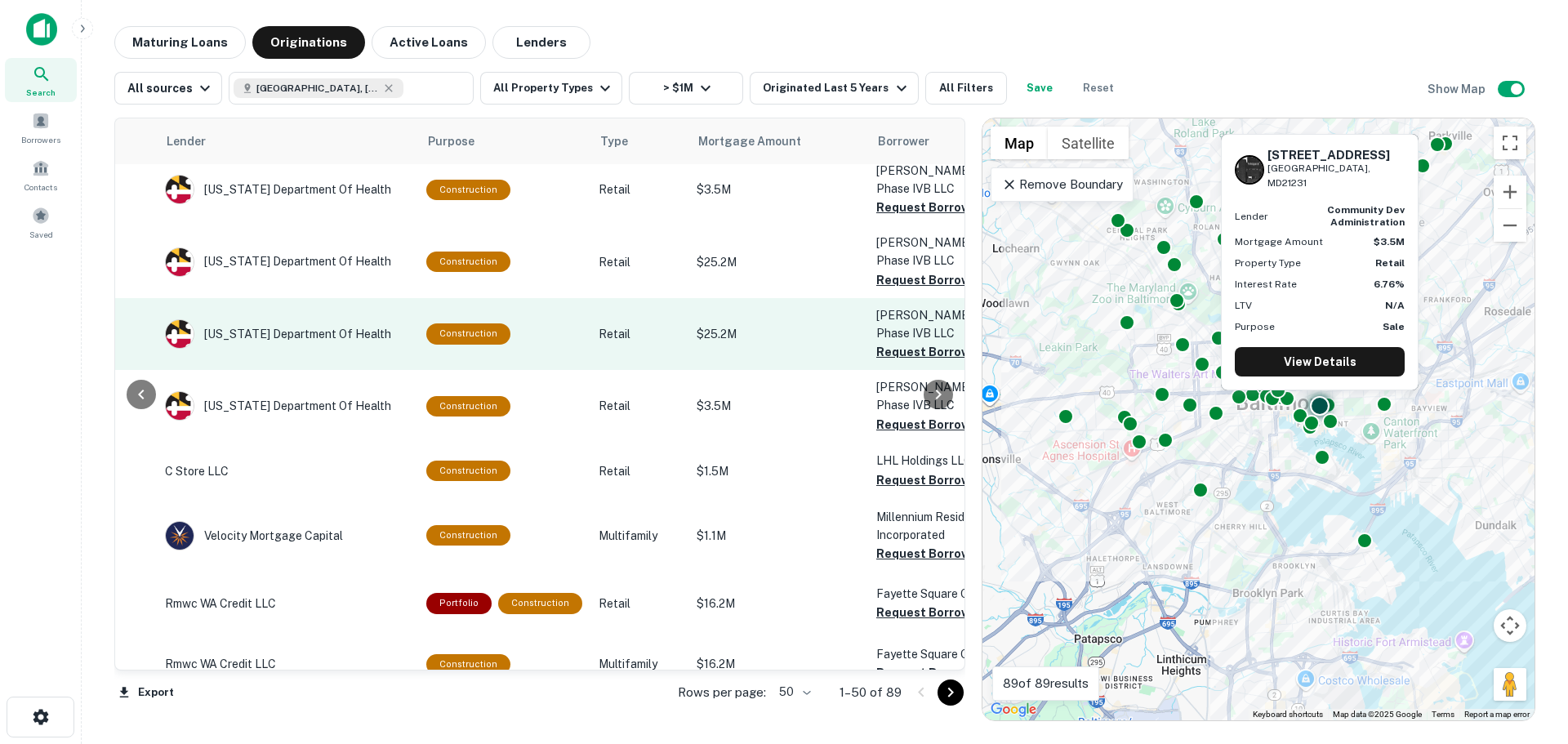
scroll to position [0, 234]
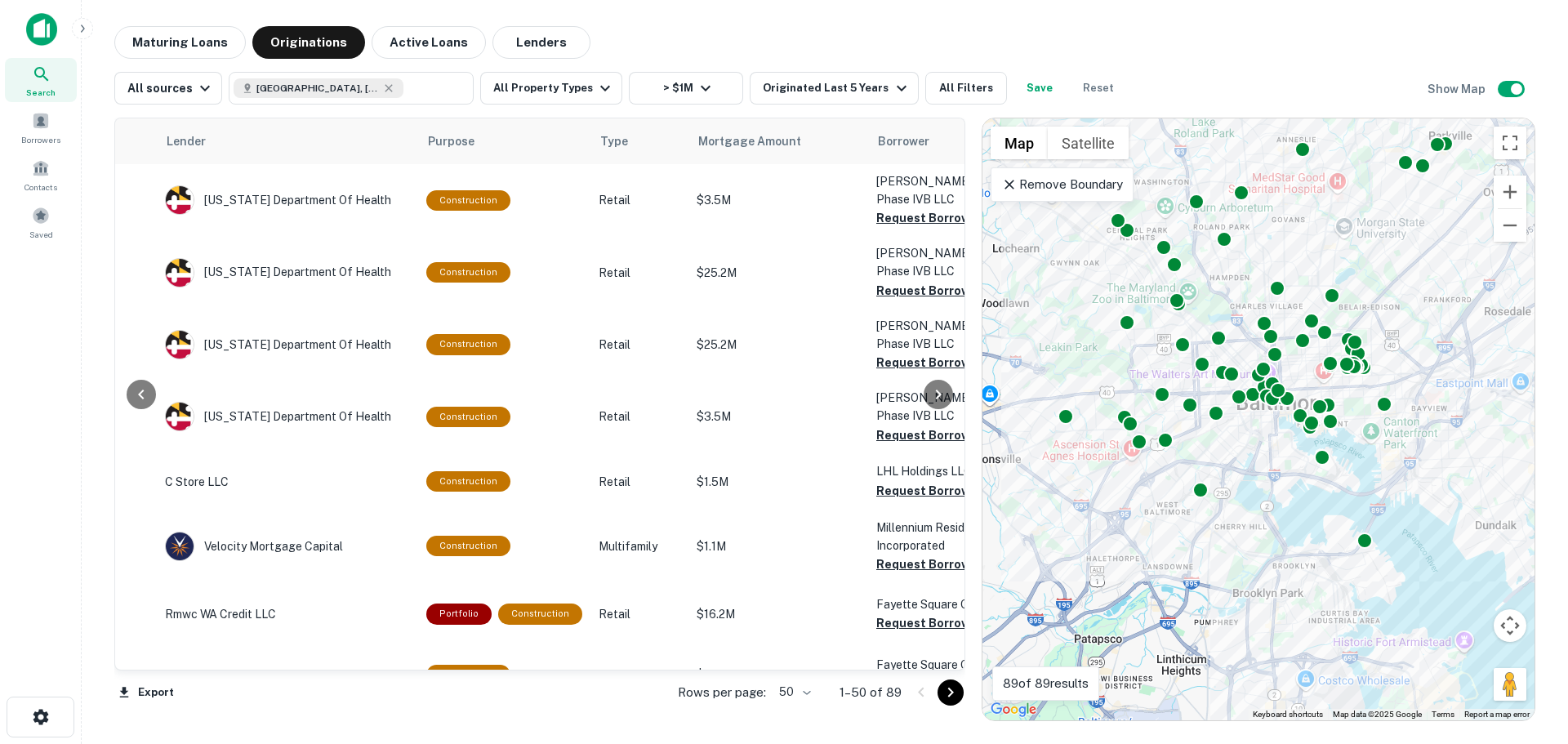
click at [806, 695] on body "Search Borrowers Contacts Saved Maturing Loans Originations Active Loans Lender…" at bounding box center [784, 372] width 1568 height 744
click at [796, 712] on li "100" at bounding box center [795, 710] width 48 height 30
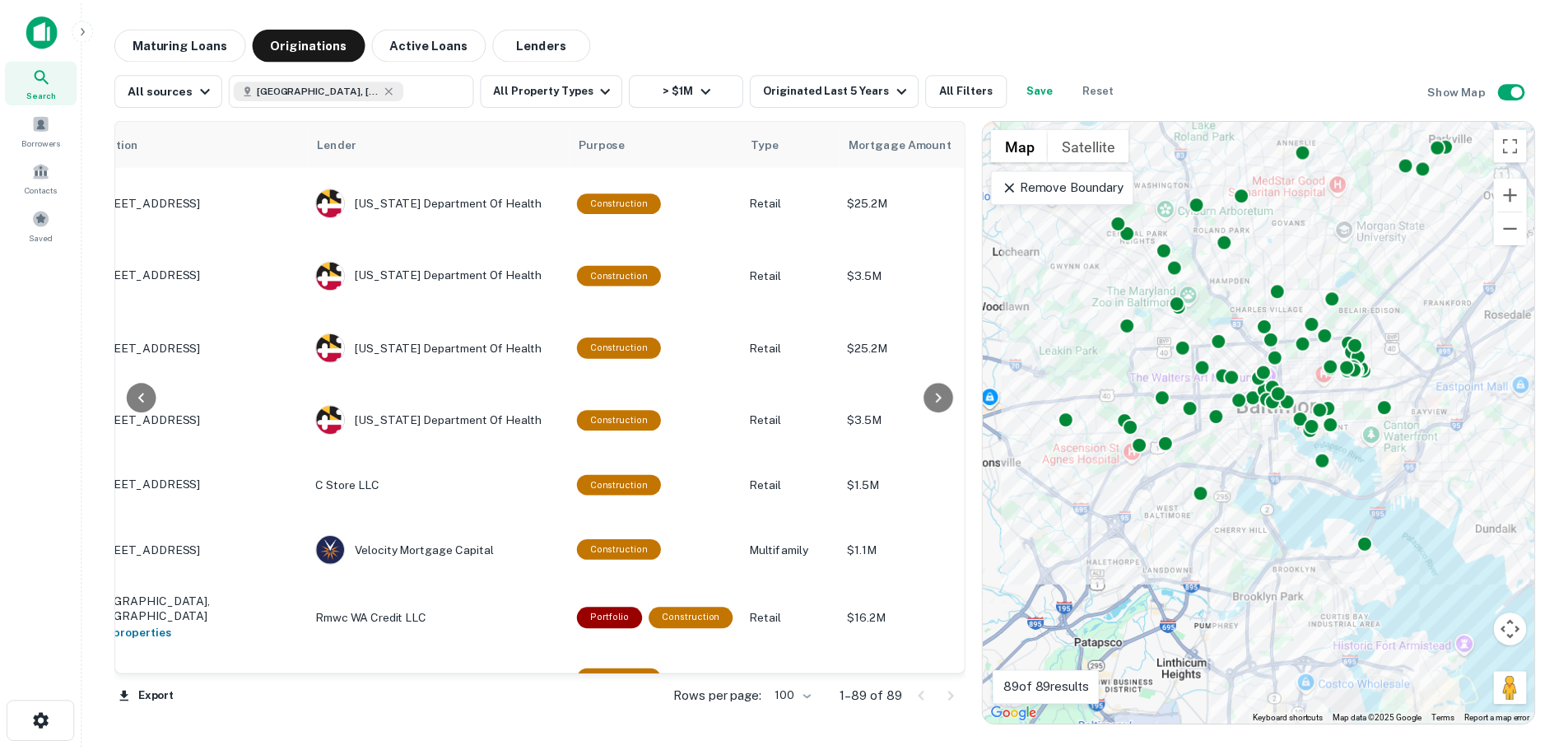
scroll to position [0, 67]
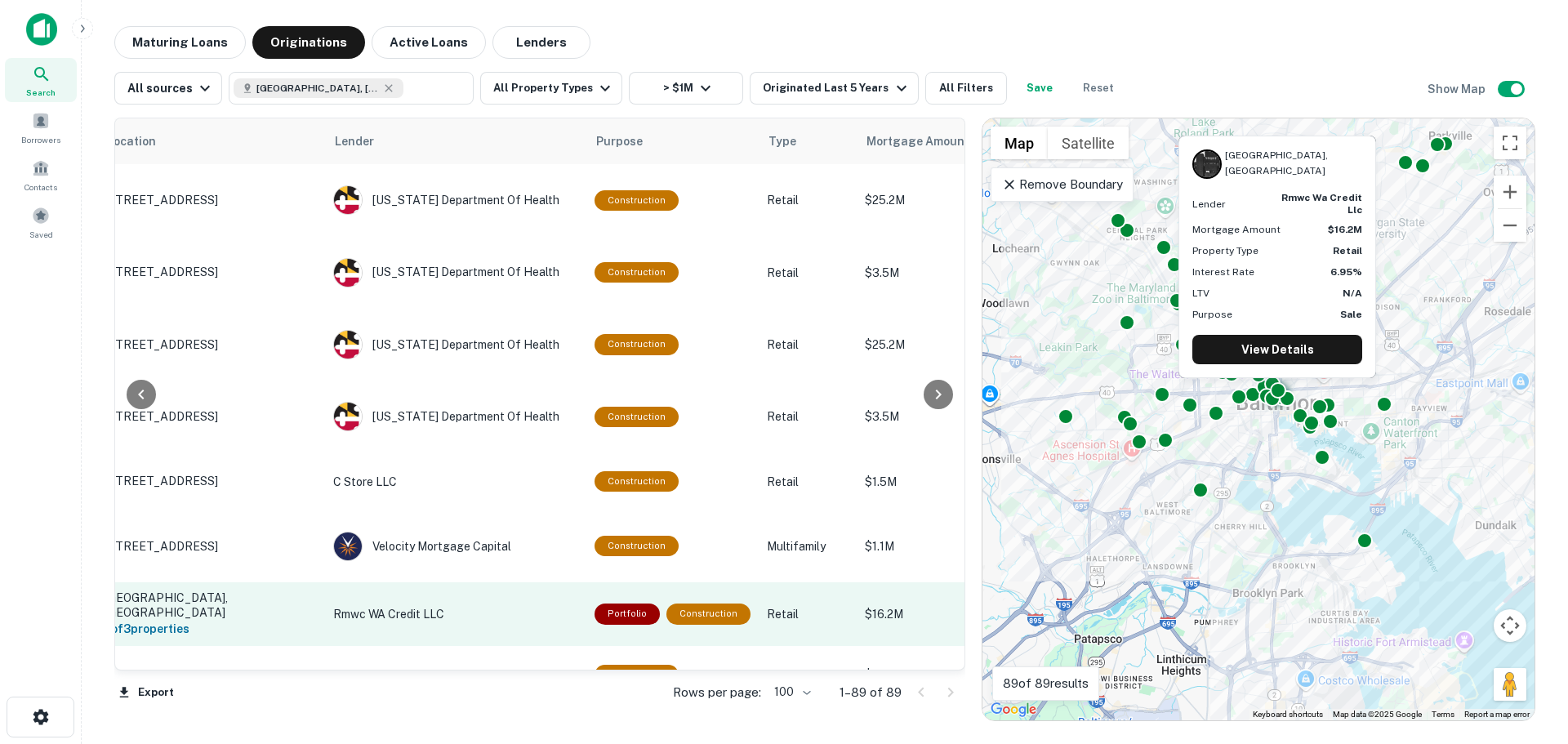
click at [410, 606] on p "Rmwc WA Credit LLC" at bounding box center [455, 615] width 245 height 18
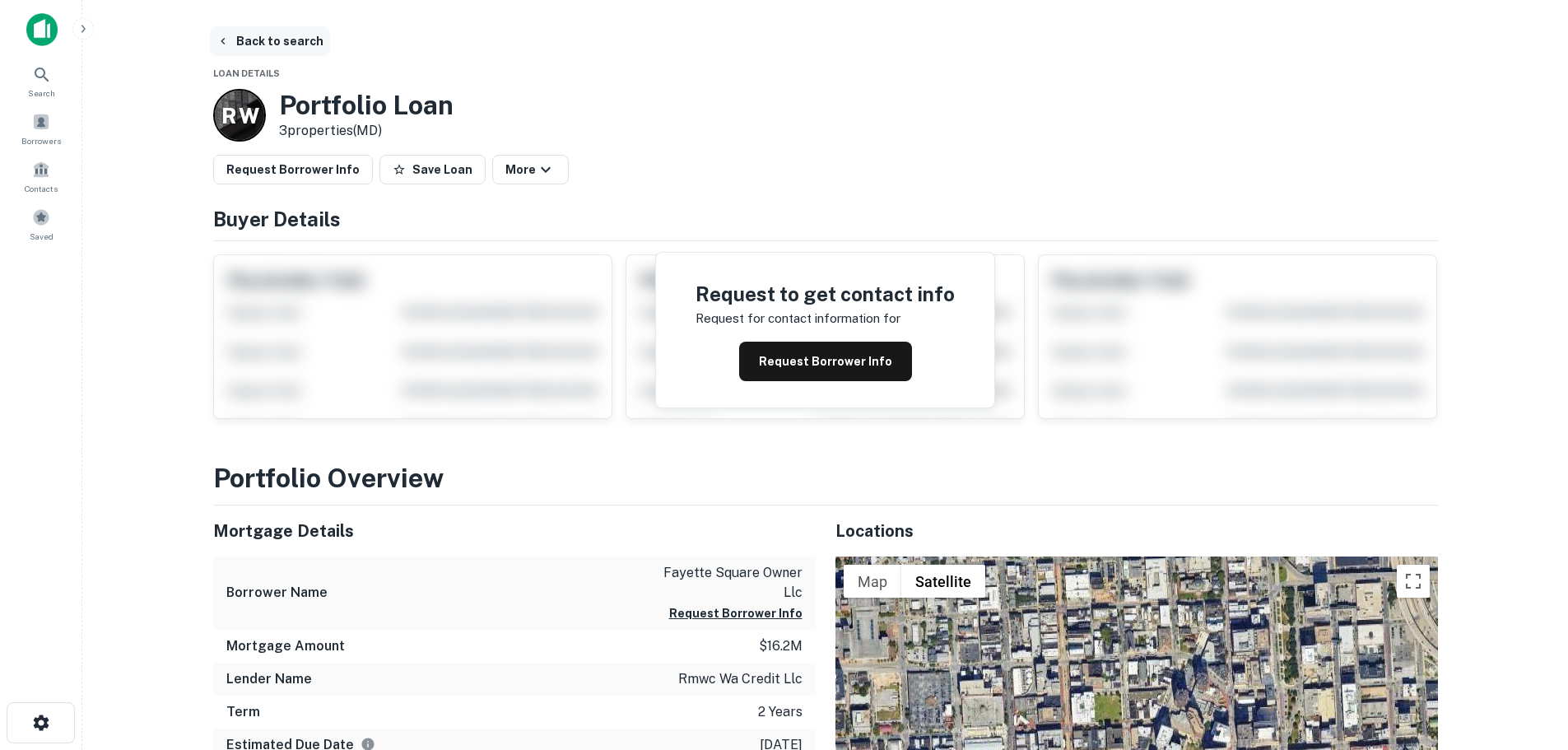
click at [284, 48] on button "Back to search" at bounding box center [270, 41] width 120 height 30
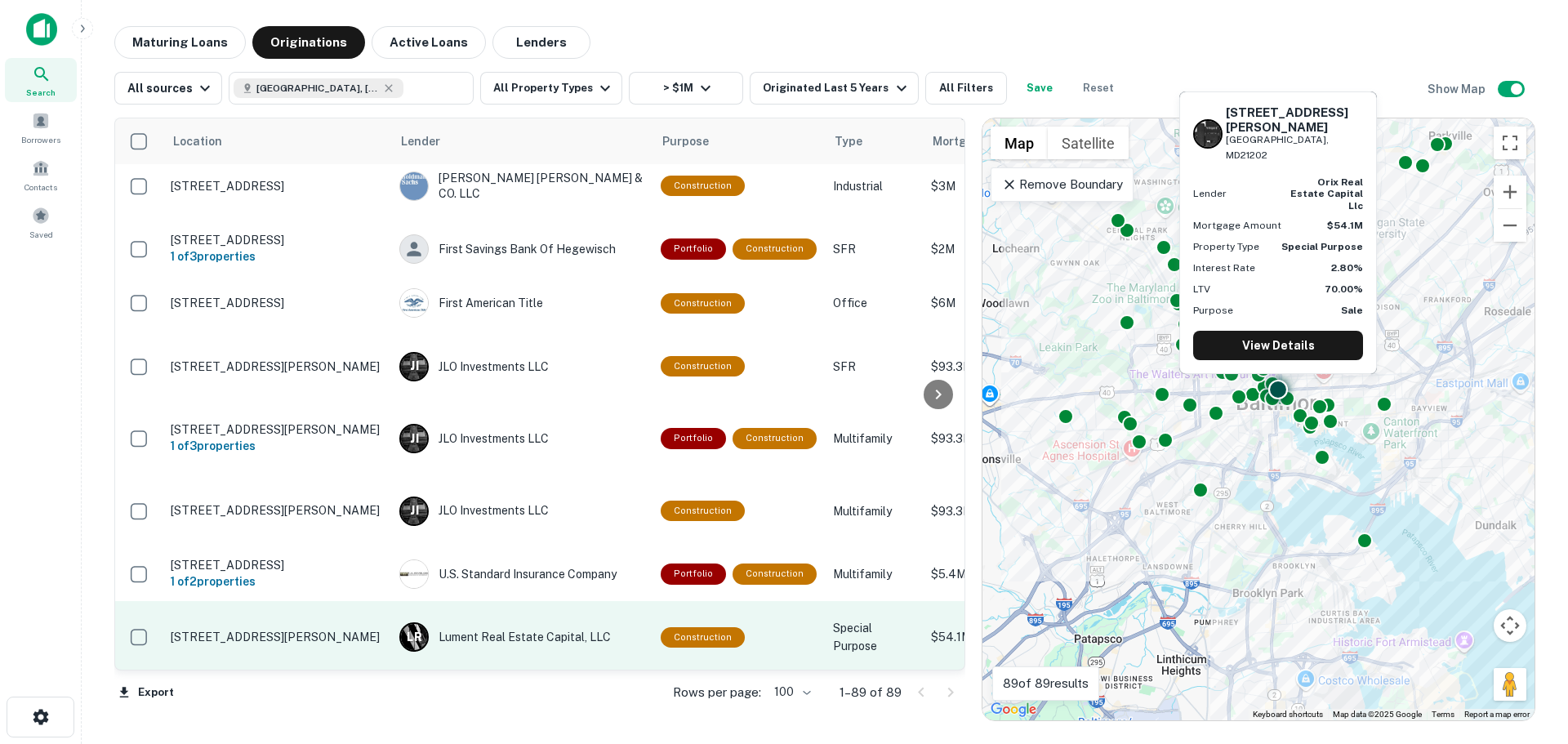
scroll to position [4925, 0]
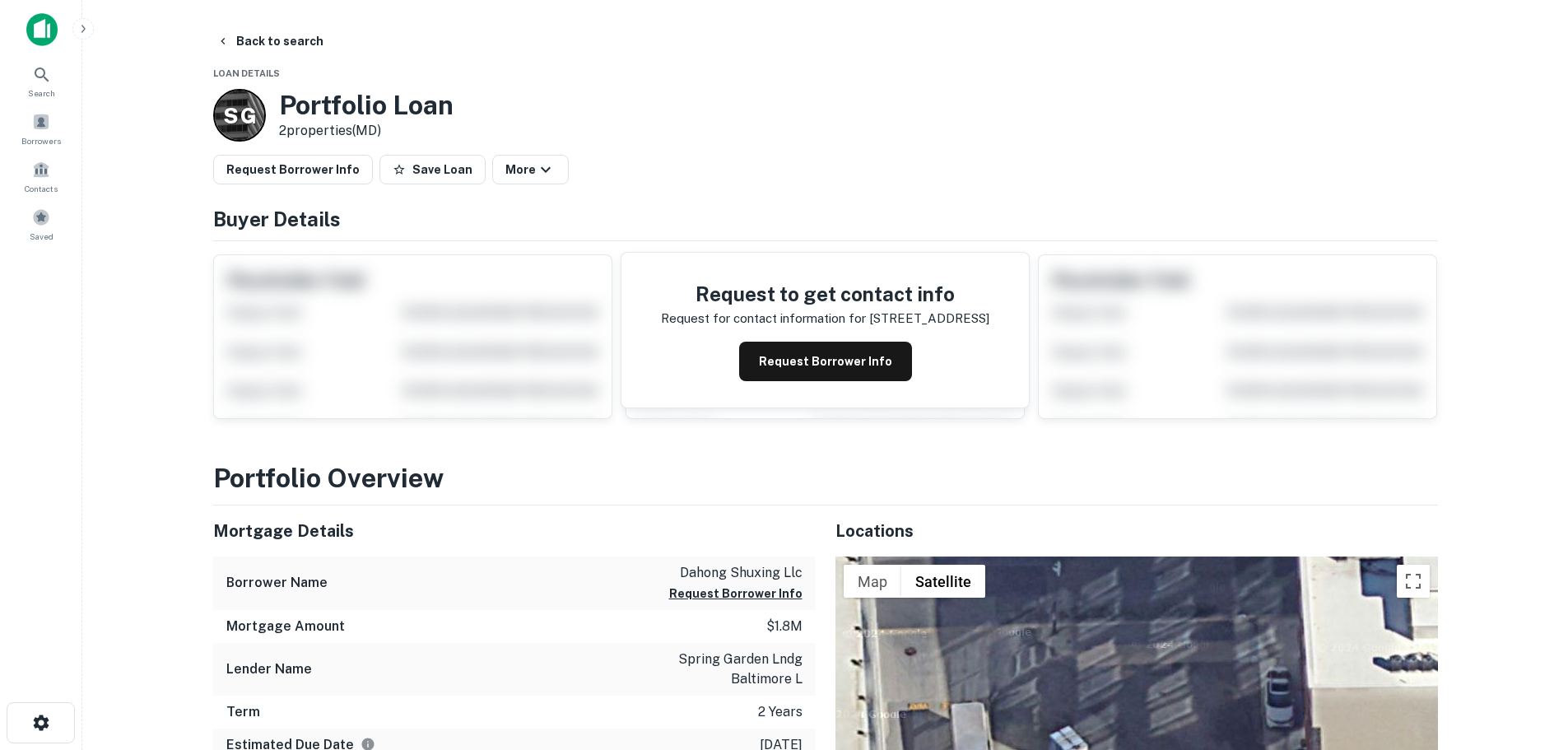
click at [695, 661] on p "spring garden lndg baltimore l" at bounding box center [729, 669] width 148 height 40
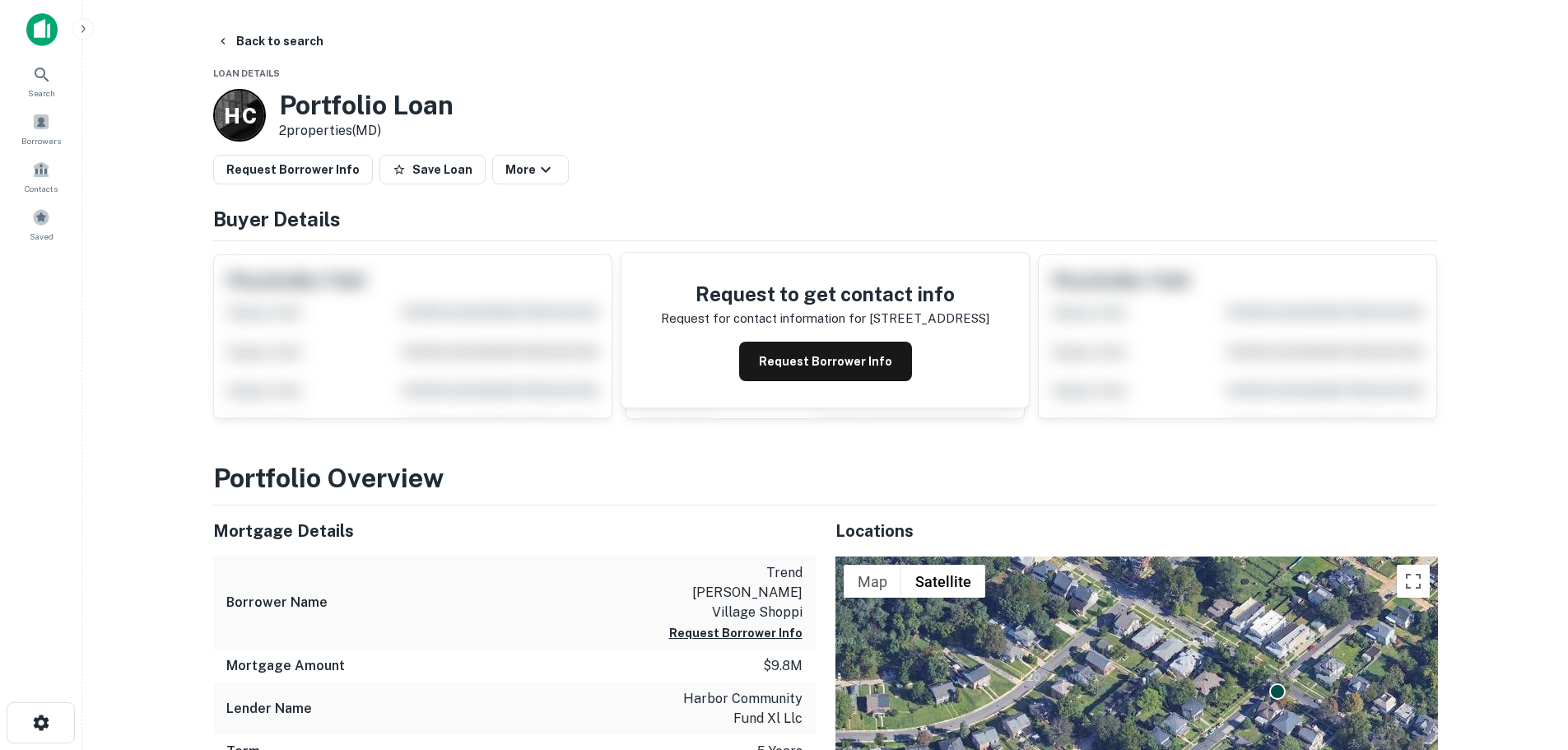
click at [696, 689] on p "harbor community fund xl llc" at bounding box center [729, 709] width 148 height 40
drag, startPoint x: 743, startPoint y: 696, endPoint x: 711, endPoint y: 708, distance: 34.2
click at [743, 697] on p "harbor community fund xl llc" at bounding box center [729, 709] width 148 height 40
copy p "harbor community fund"
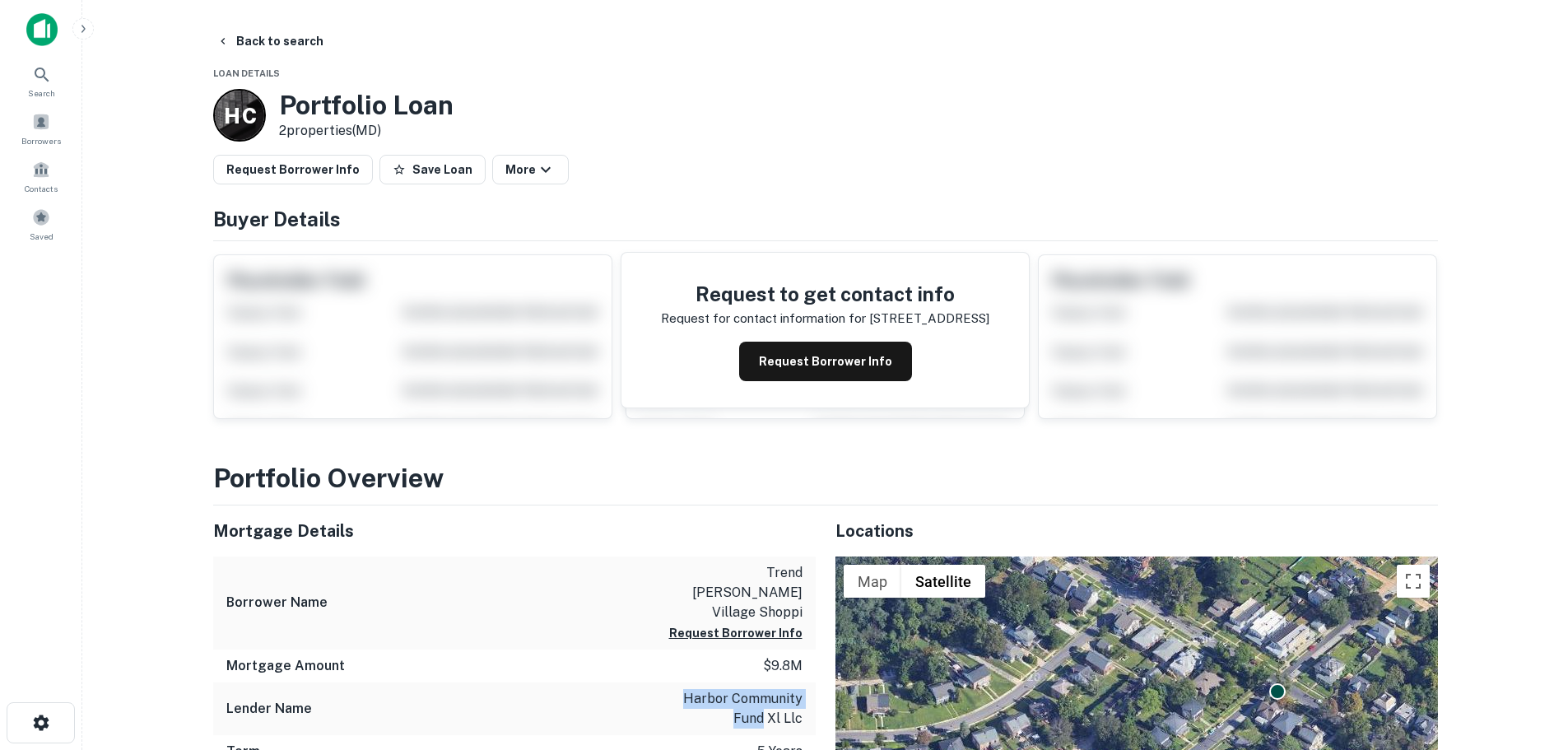
copy p "harbor community fund"
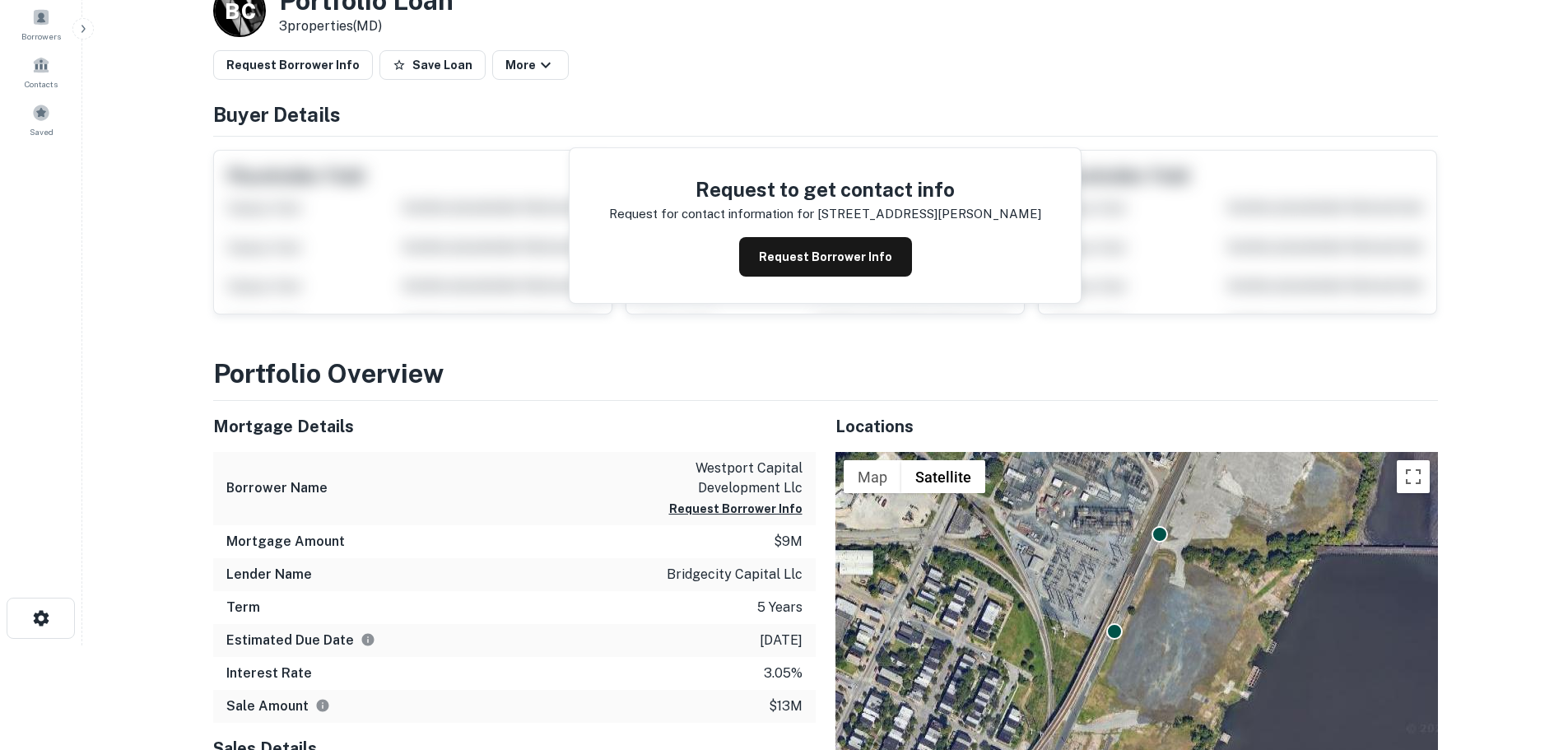
scroll to position [138, 0]
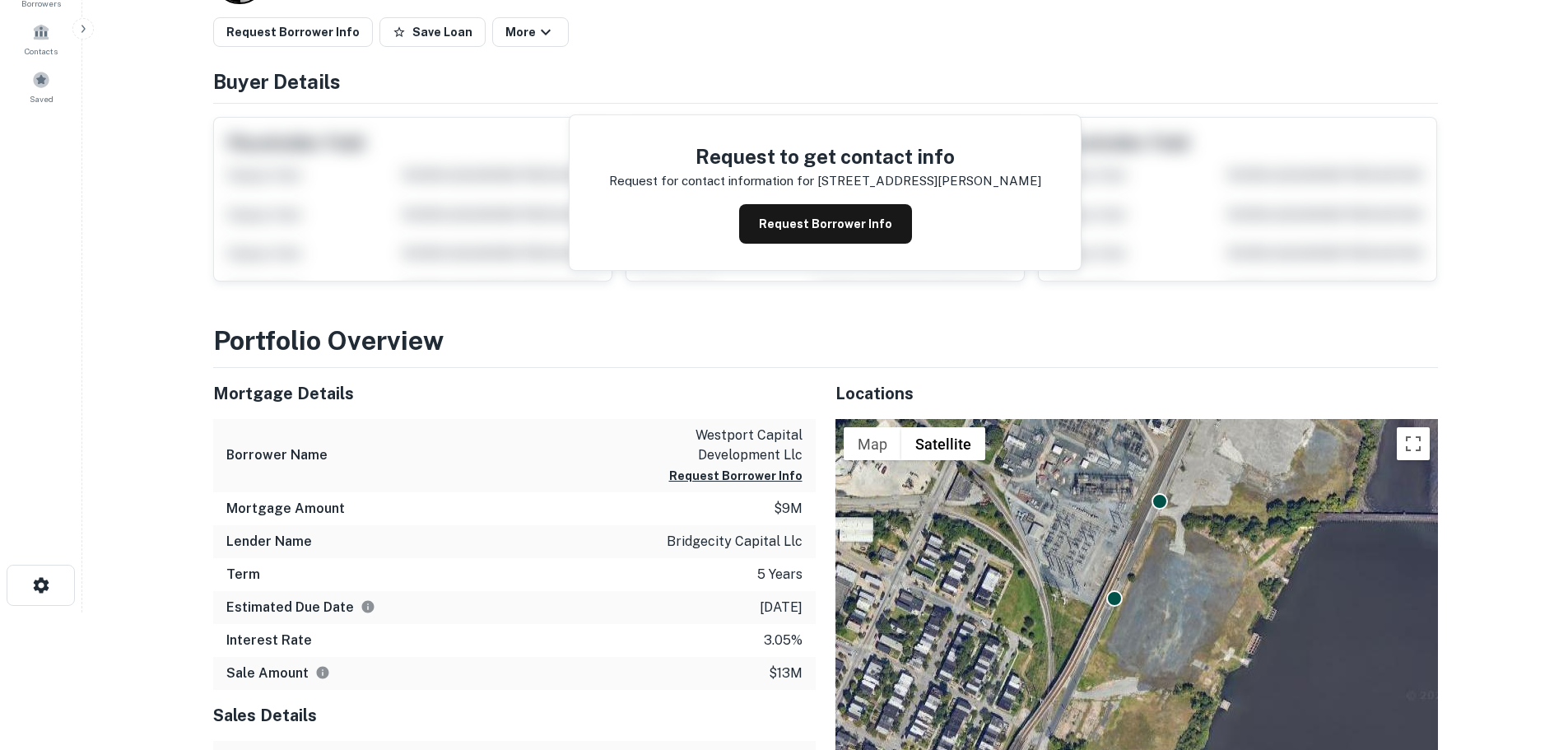
click at [698, 541] on p "bridgecity capital llc" at bounding box center [735, 542] width 136 height 20
click at [751, 535] on p "bridgecity capital llc" at bounding box center [735, 542] width 136 height 20
copy p "bridgecity capital"
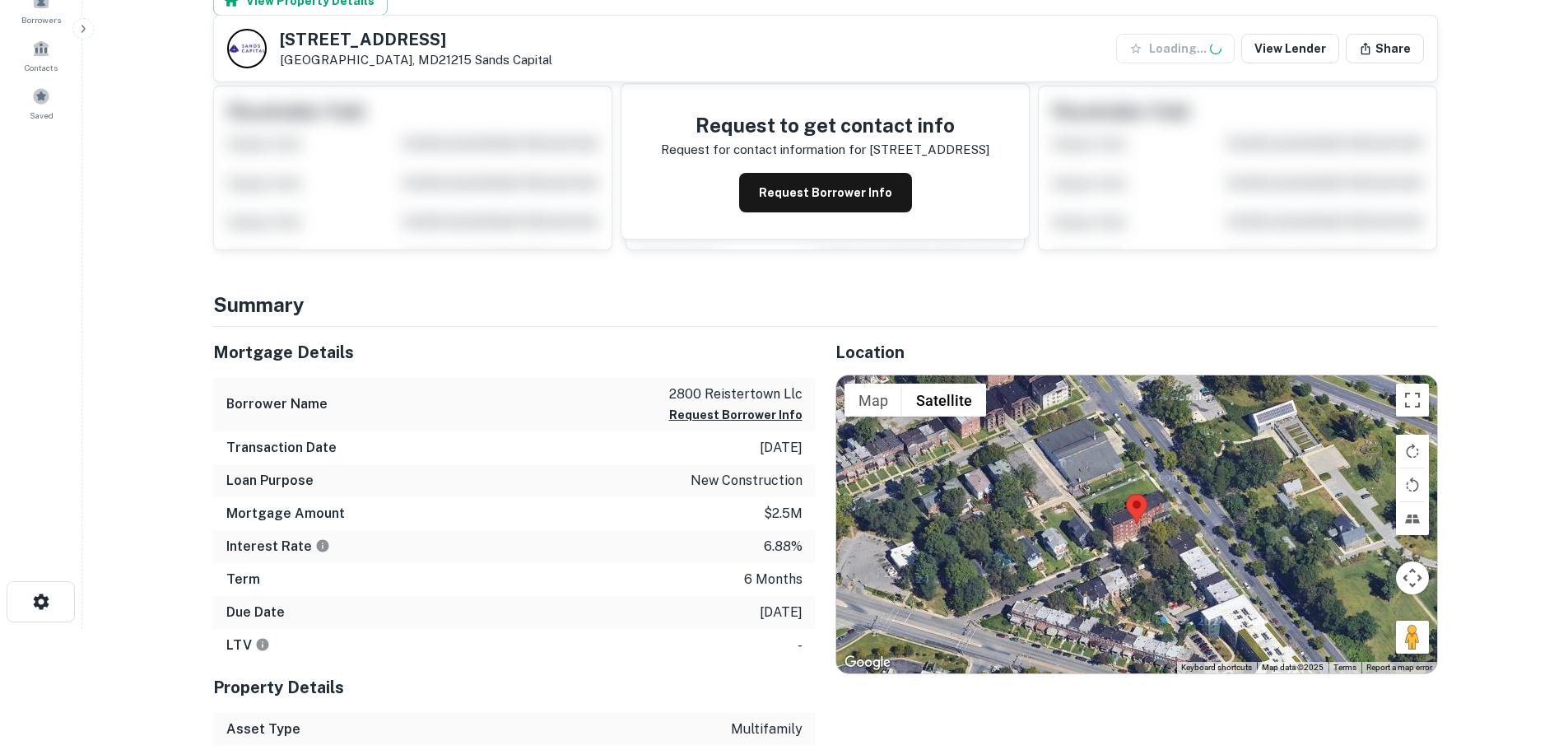
scroll to position [274, 0]
